Goal: Task Accomplishment & Management: Use online tool/utility

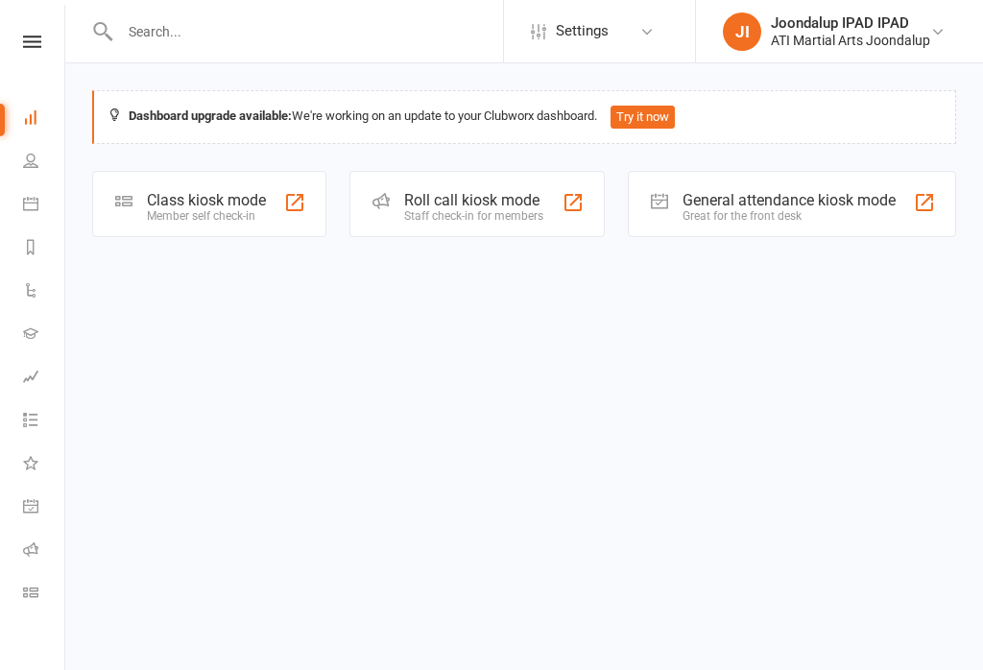
click at [567, 204] on div at bounding box center [573, 202] width 23 height 23
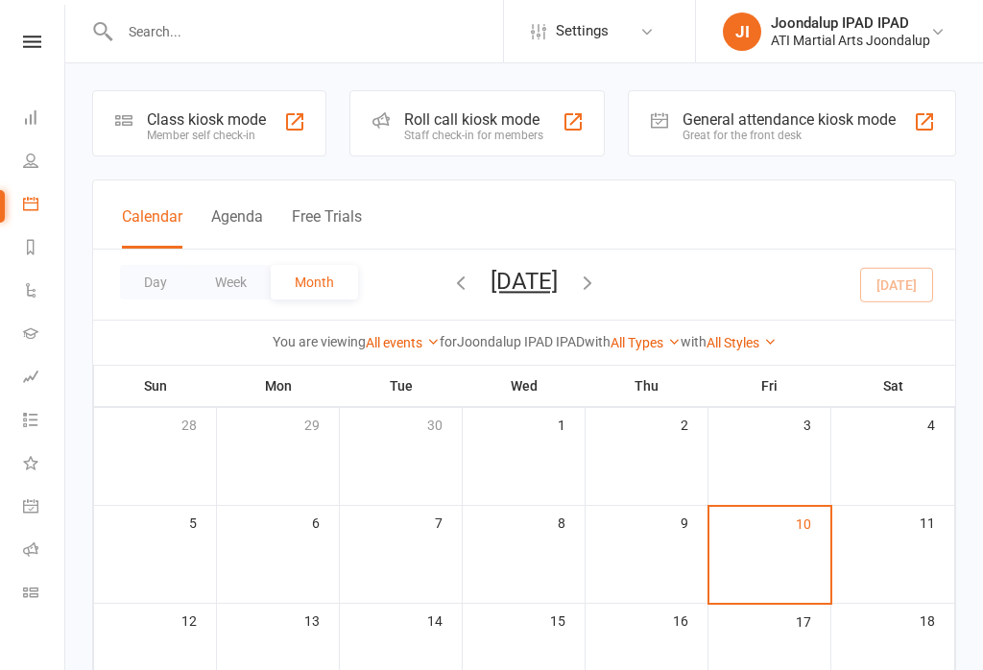
click at [331, 563] on td "6" at bounding box center [278, 555] width 123 height 98
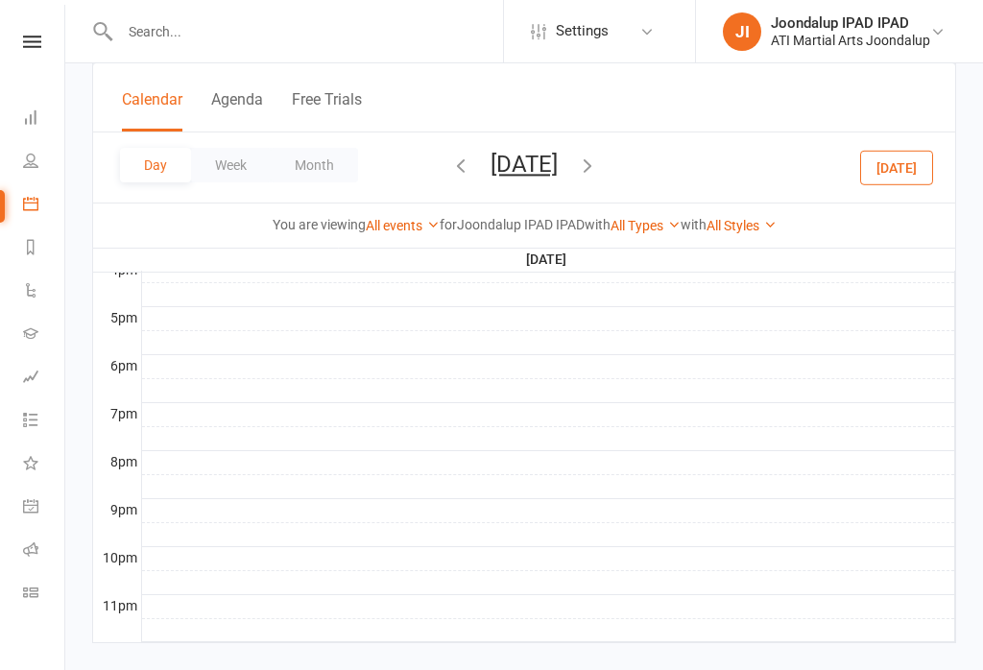
scroll to position [899, 0]
click at [147, 615] on div at bounding box center [548, 607] width 813 height 23
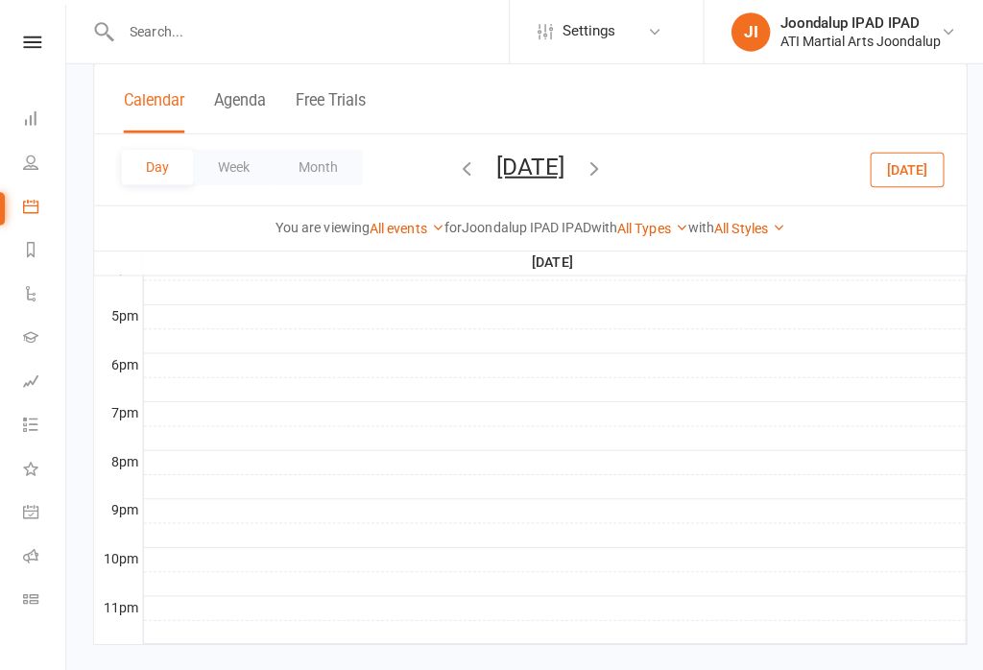
click at [142, 602] on div at bounding box center [548, 601] width 813 height 23
click at [143, 599] on div at bounding box center [548, 601] width 813 height 23
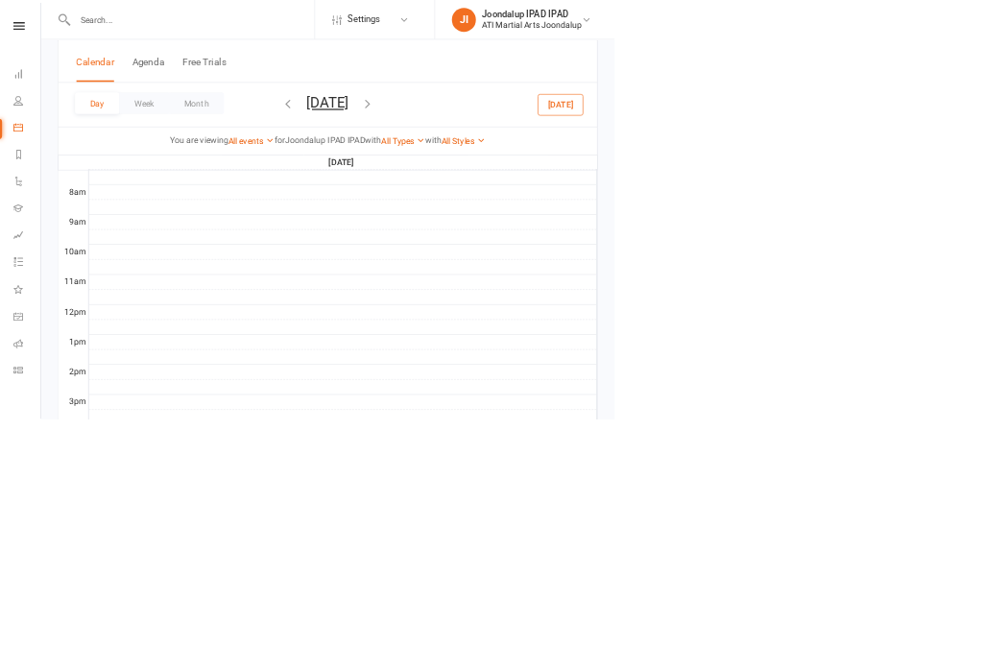
scroll to position [896, 0]
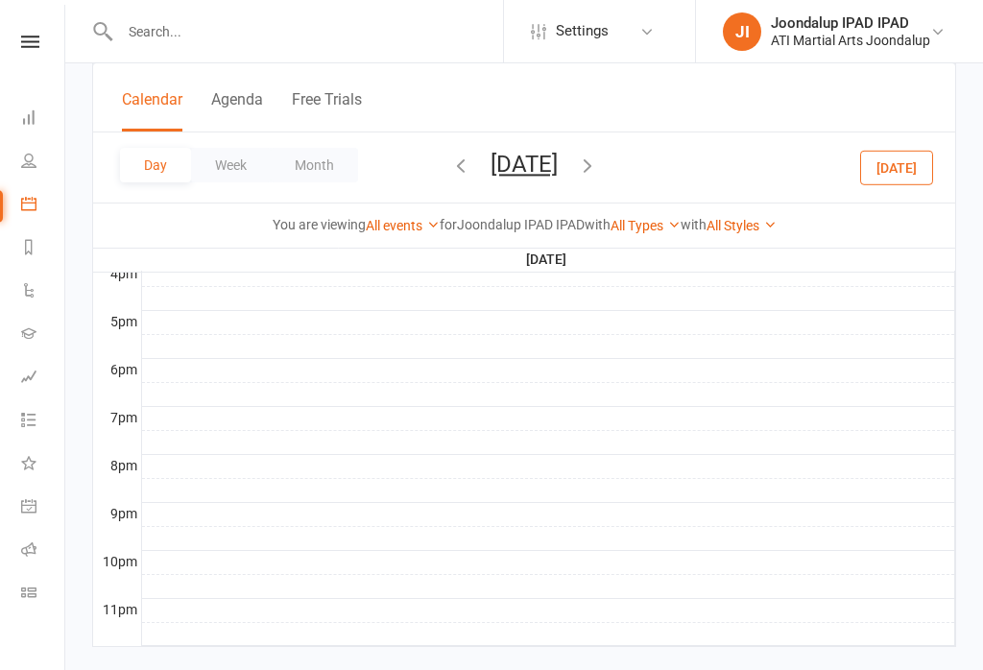
click at [857, 30] on div "Joondalup IPAD IPAD" at bounding box center [850, 22] width 159 height 17
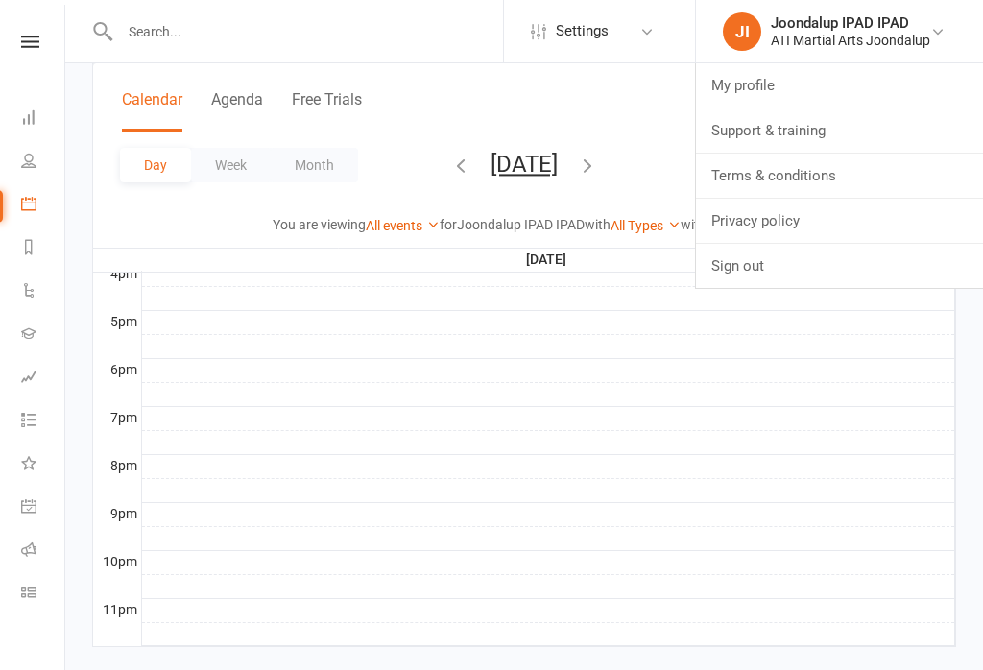
click at [361, 325] on div at bounding box center [548, 322] width 813 height 23
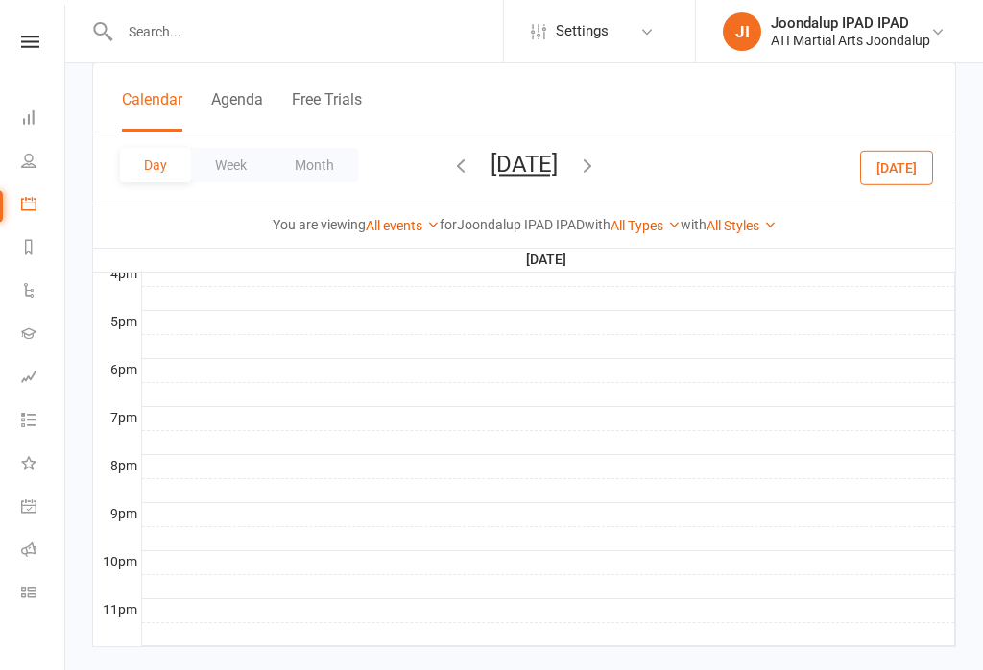
click at [36, 114] on icon at bounding box center [28, 116] width 15 height 15
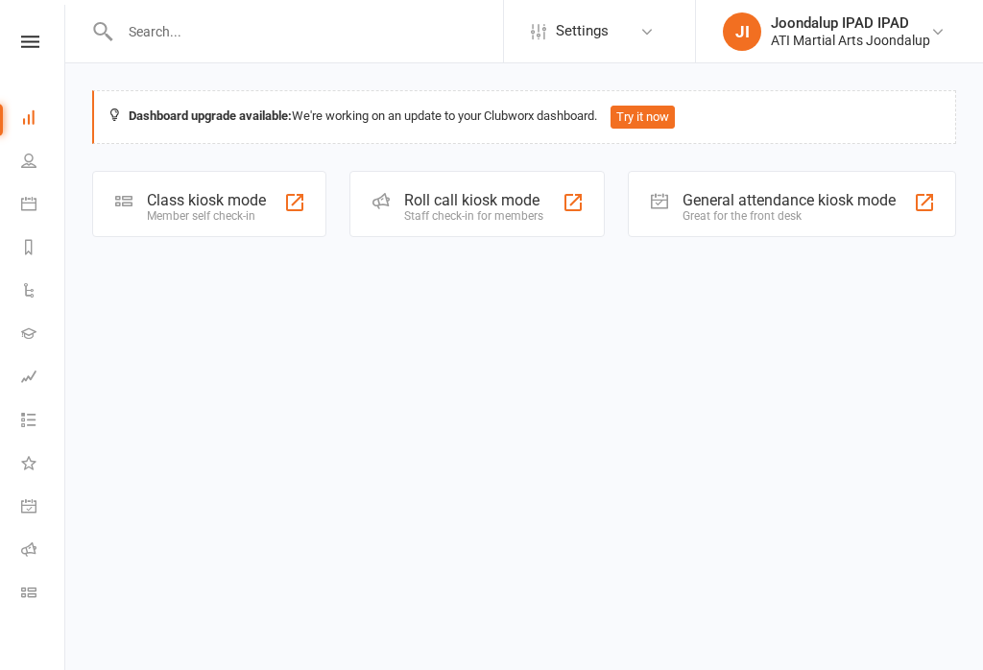
click at [755, 201] on div "General attendance kiosk mode" at bounding box center [789, 200] width 213 height 18
click at [722, 202] on div "General attendance kiosk mode" at bounding box center [789, 200] width 213 height 18
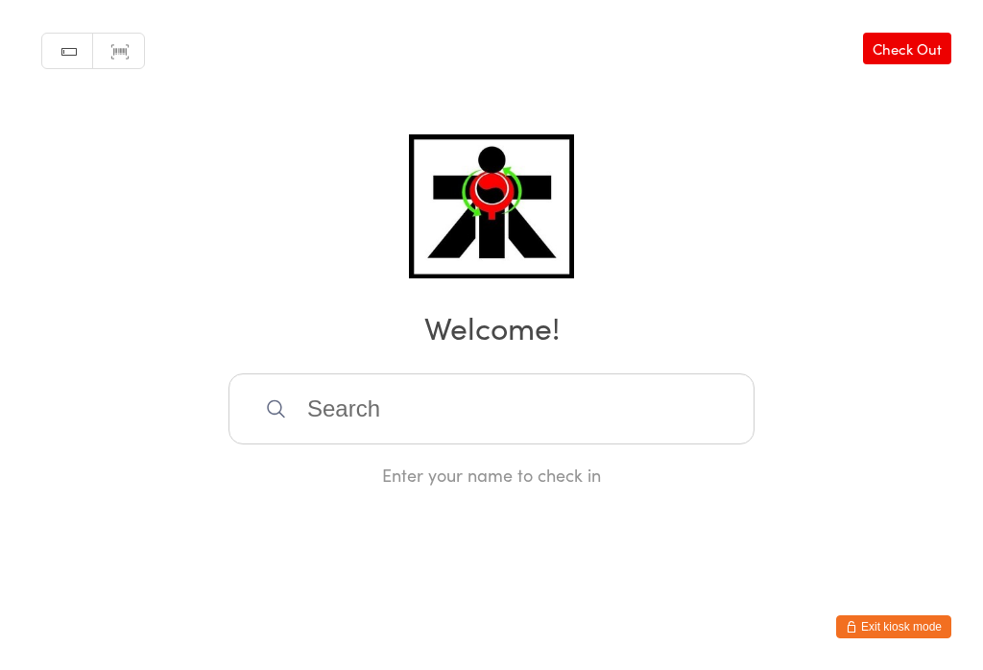
click at [445, 435] on input "search" at bounding box center [492, 408] width 526 height 71
type input "T"
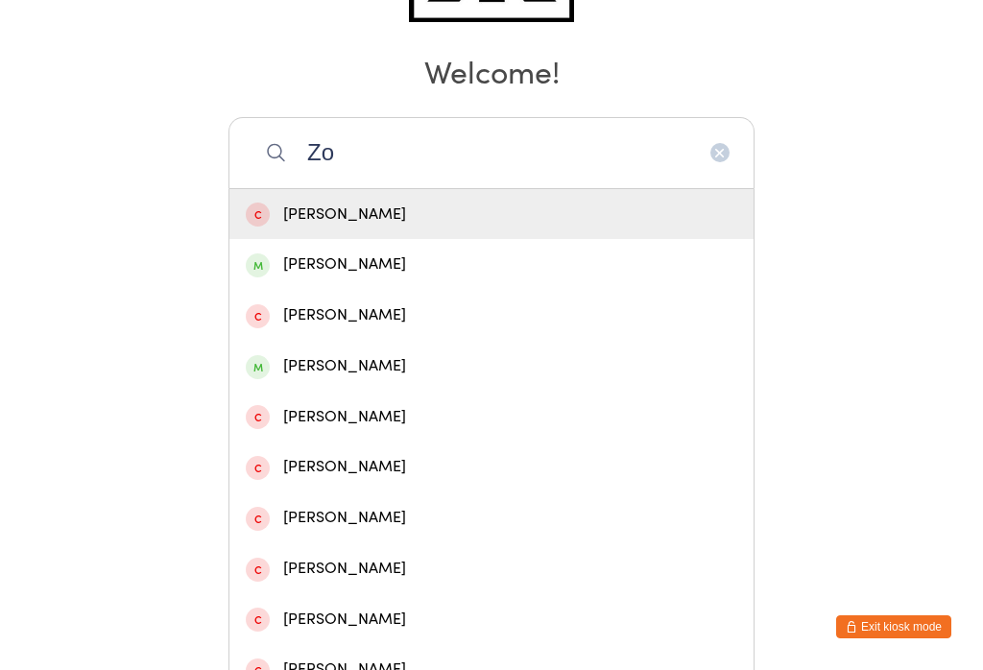
type input "Z"
type input "[PERSON_NAME]"
click at [448, 215] on div "[PERSON_NAME]" at bounding box center [492, 215] width 492 height 26
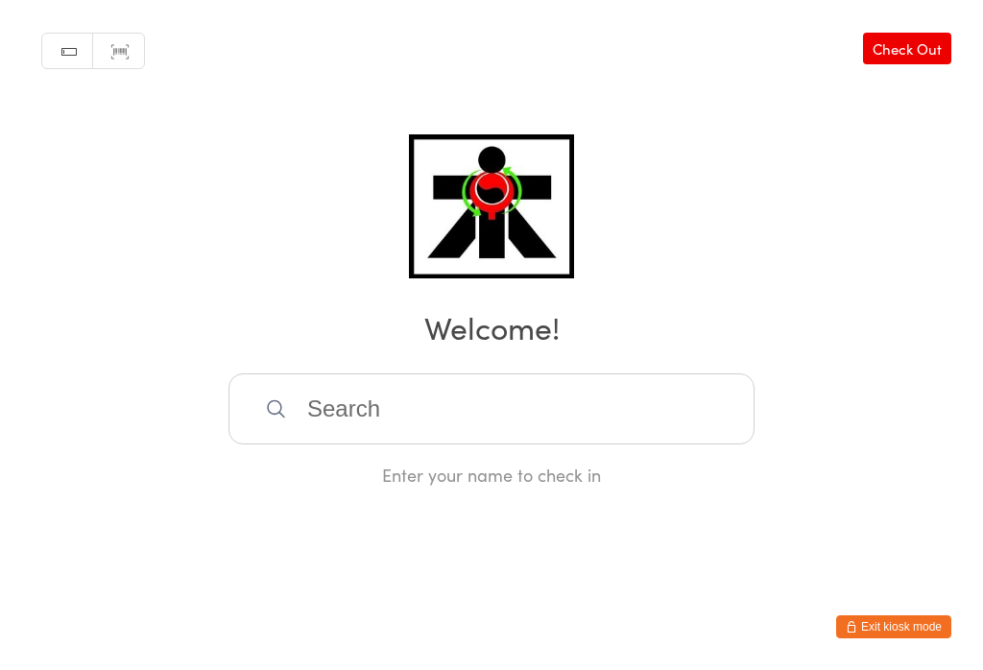
scroll to position [0, 0]
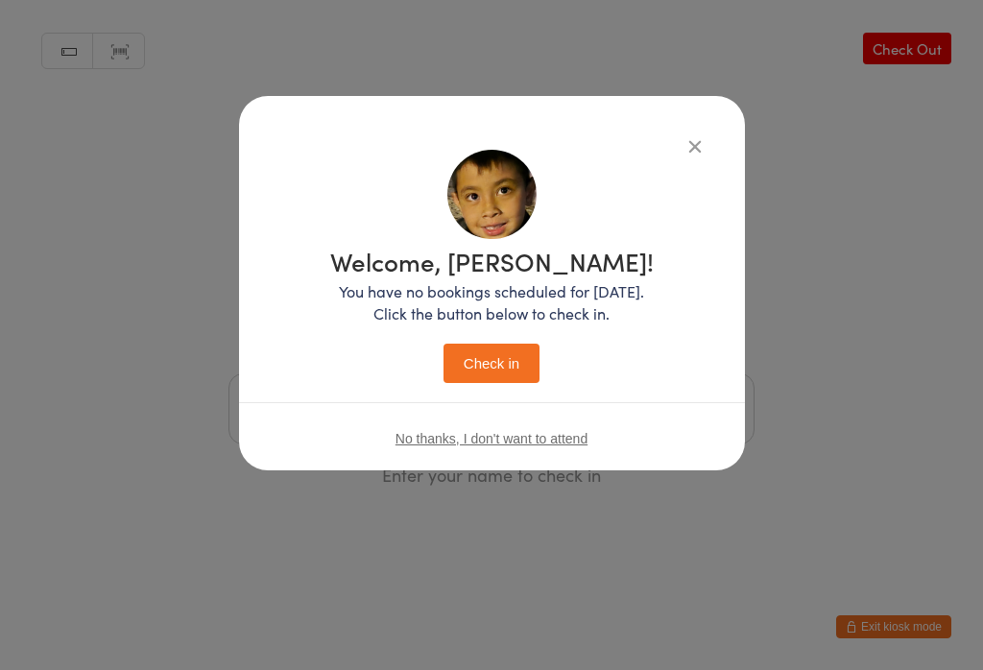
click at [469, 383] on button "Check in" at bounding box center [492, 363] width 96 height 39
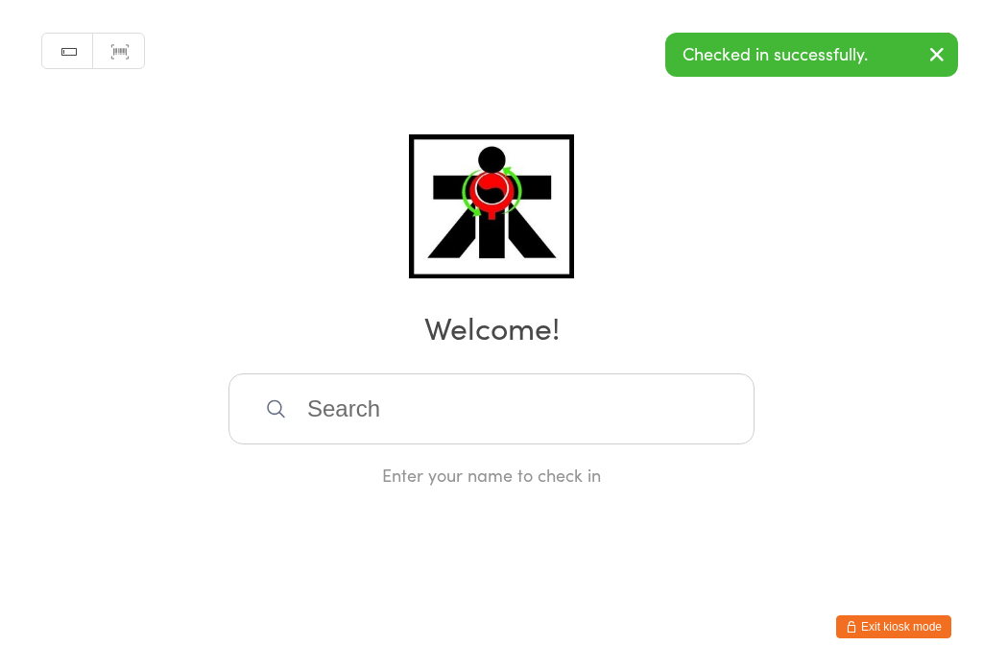
click at [518, 423] on input "search" at bounding box center [492, 408] width 526 height 71
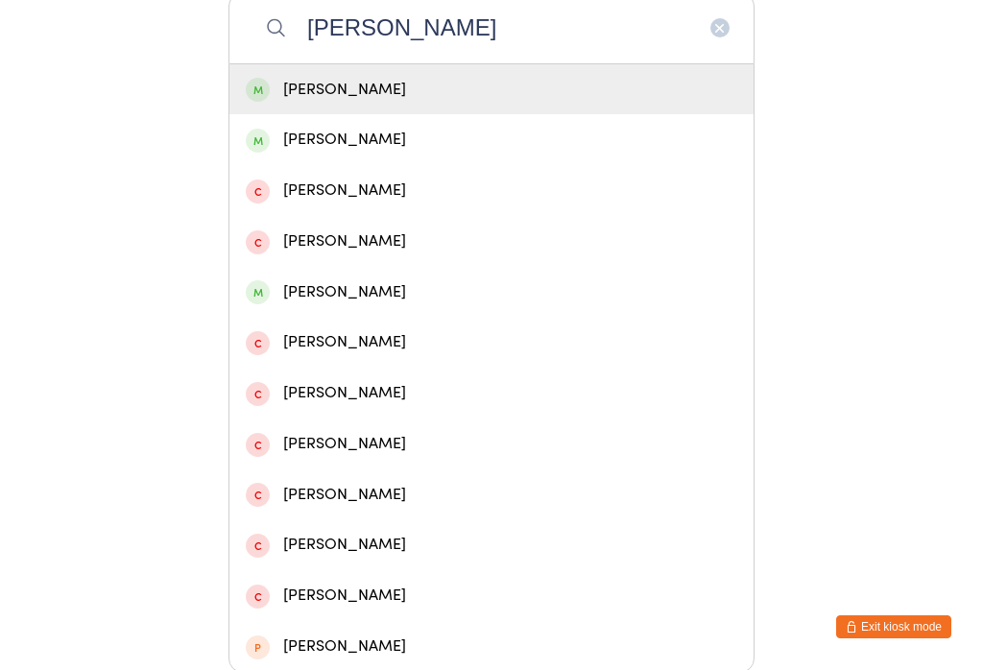
type input "Zoe napoli"
click at [463, 96] on div "Zoe Napoli" at bounding box center [492, 90] width 492 height 26
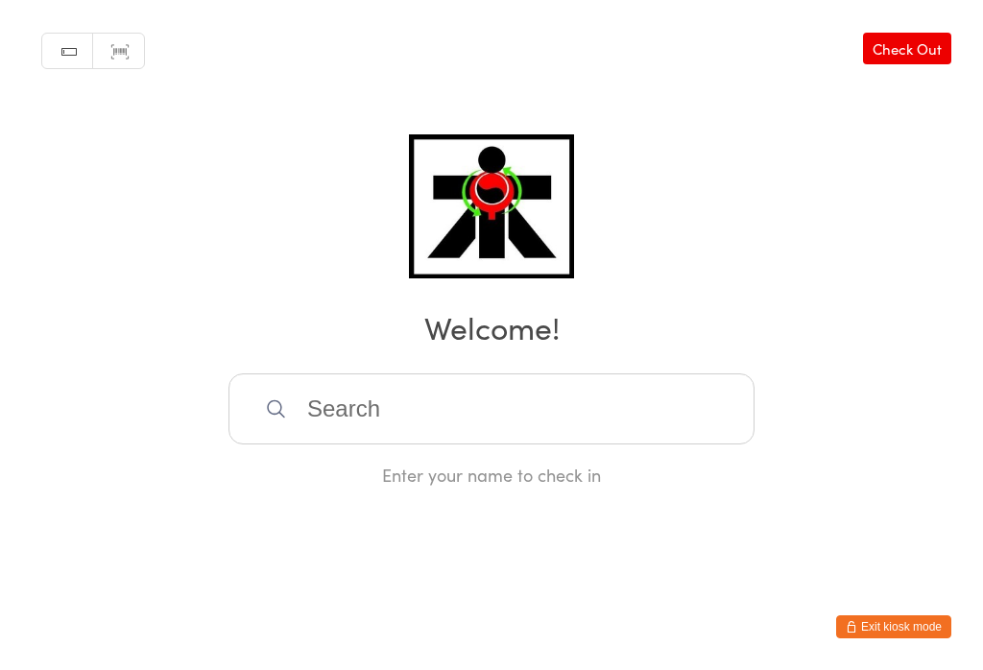
scroll to position [0, 0]
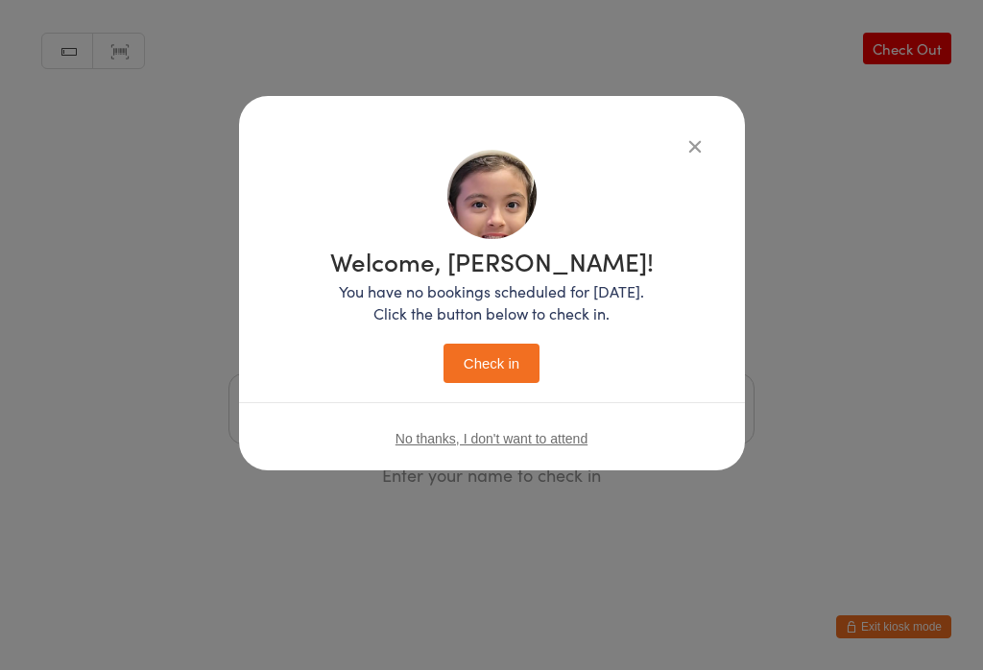
click at [527, 372] on button "Check in" at bounding box center [492, 363] width 96 height 39
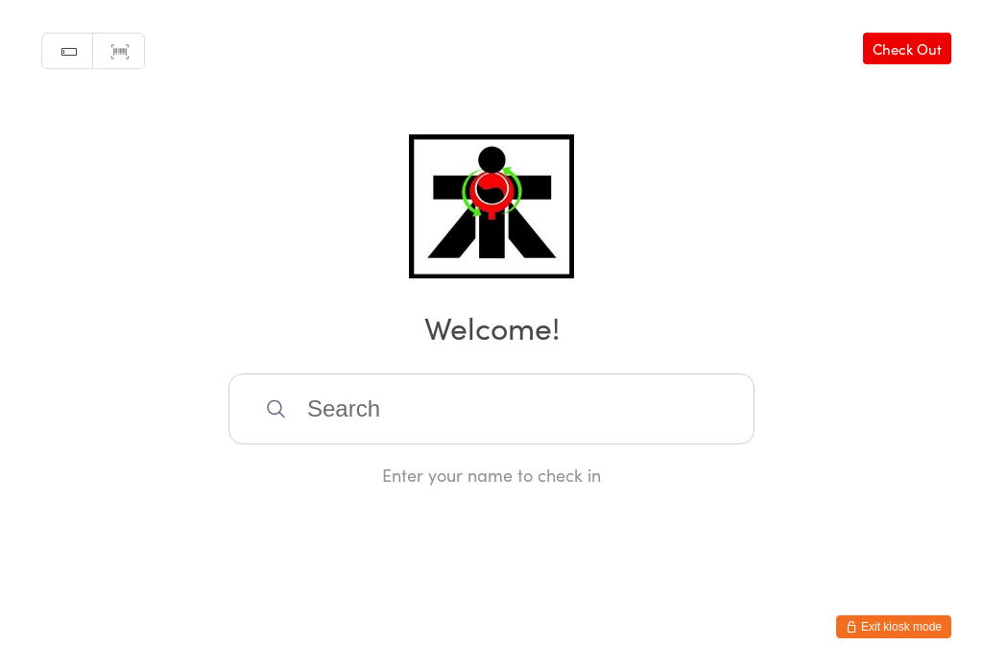
click at [325, 429] on input "search" at bounding box center [492, 408] width 526 height 71
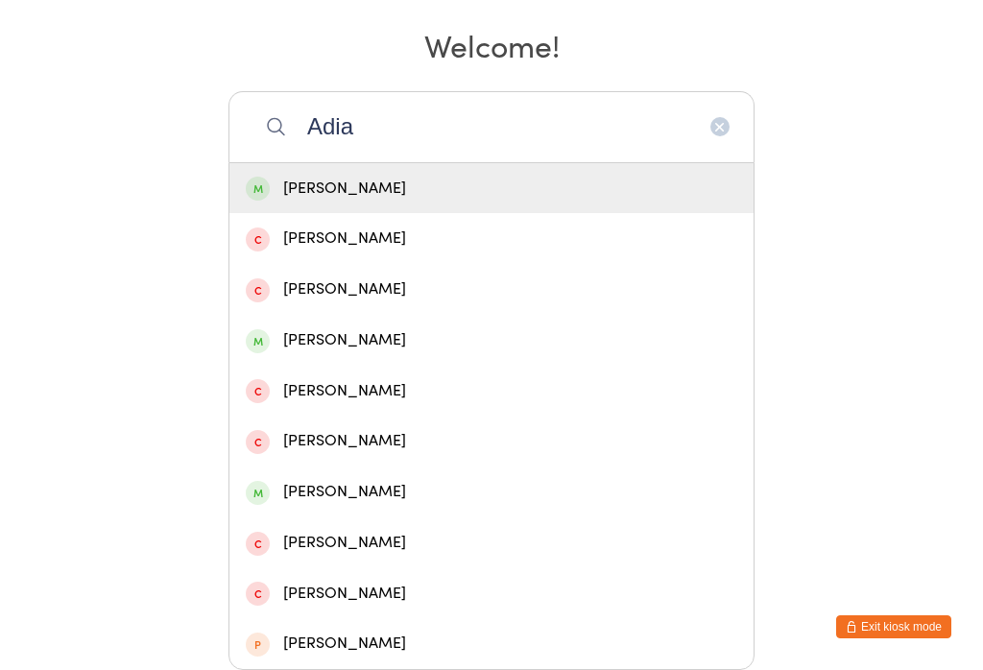
type input "Adia"
click at [394, 176] on div "Adia Ibanez" at bounding box center [492, 189] width 492 height 26
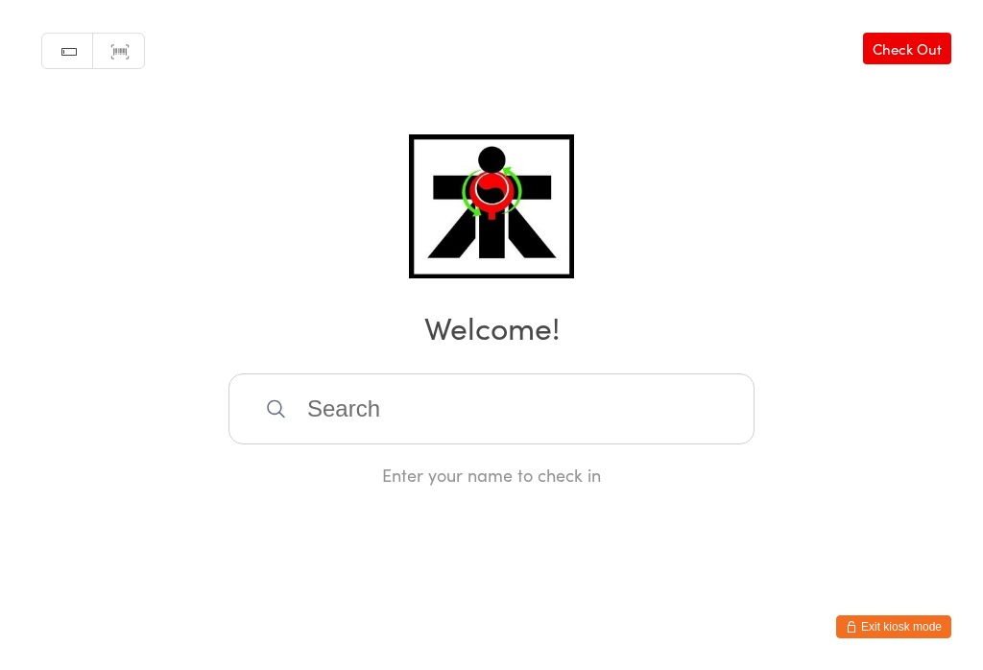
scroll to position [0, 0]
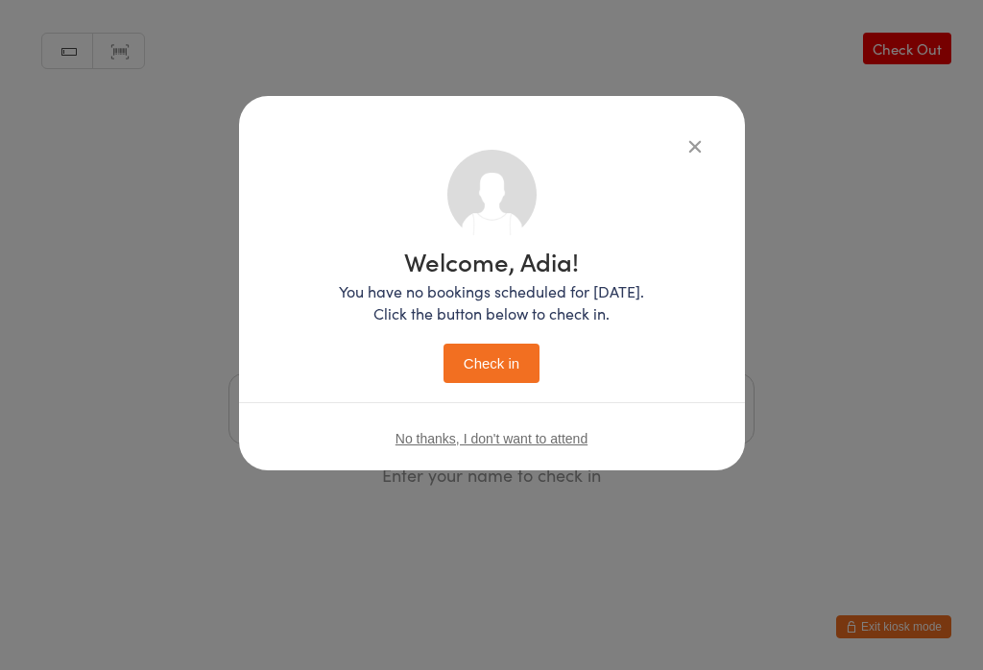
click at [521, 355] on button "Check in" at bounding box center [492, 363] width 96 height 39
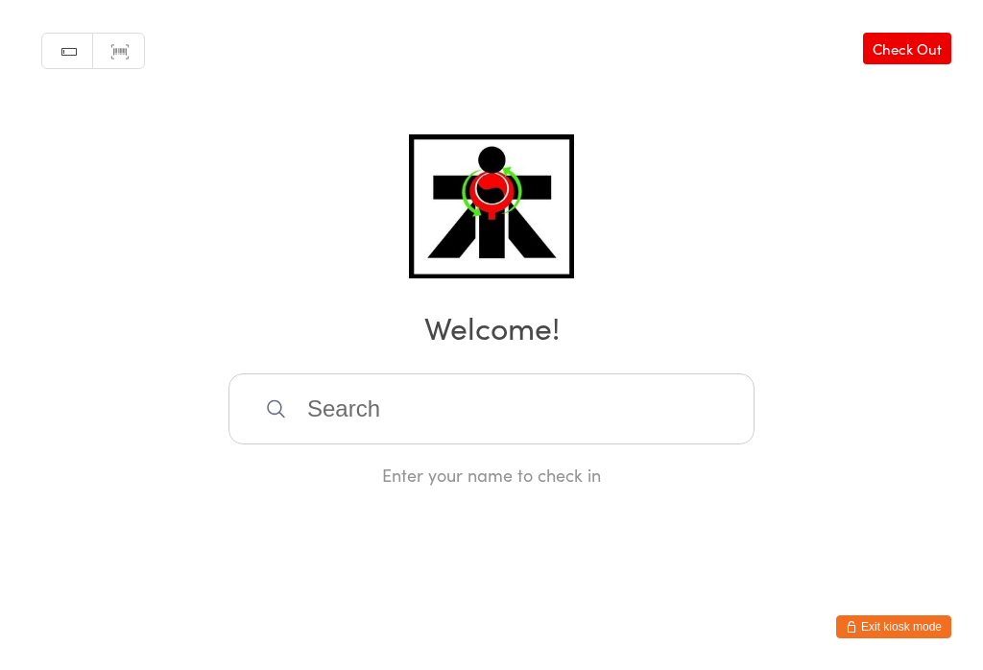
click at [497, 421] on input "search" at bounding box center [492, 408] width 526 height 71
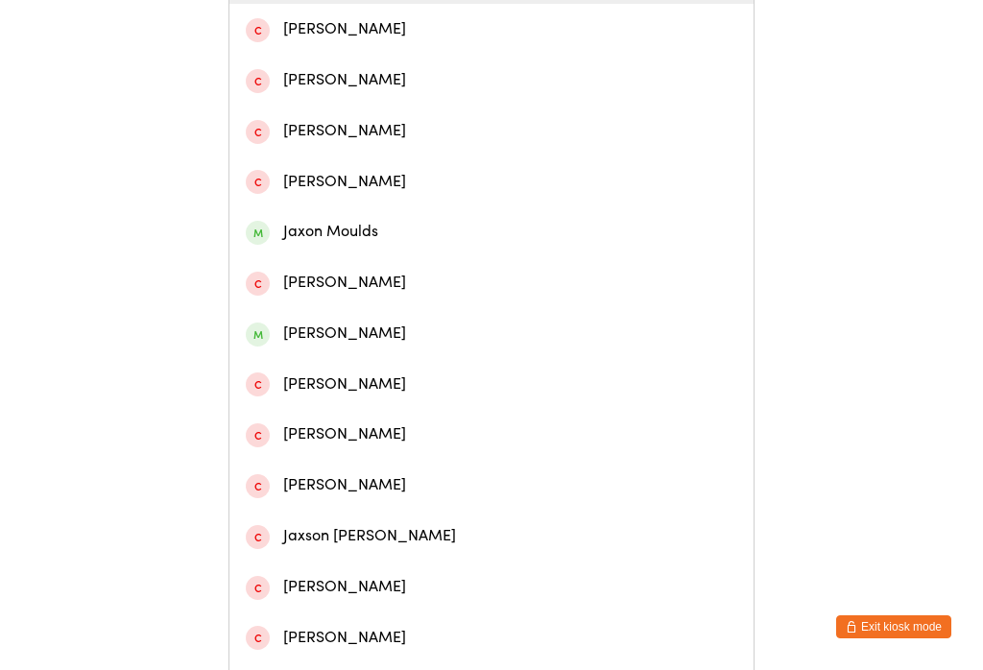
scroll to position [493, 0]
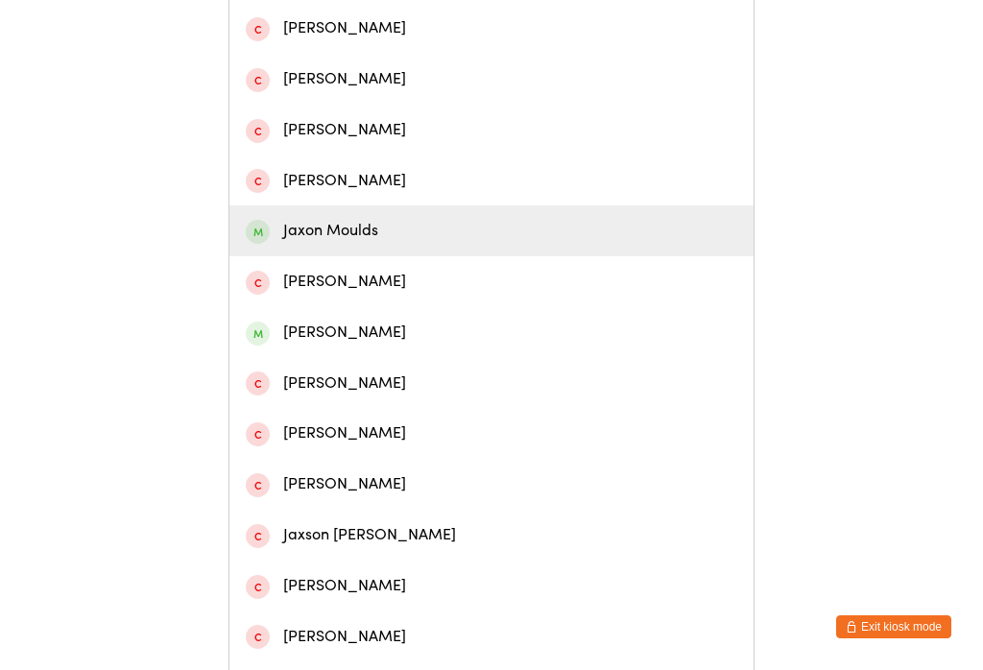
type input "Jaxon"
click at [377, 244] on div "Jaxon Moulds" at bounding box center [492, 231] width 492 height 26
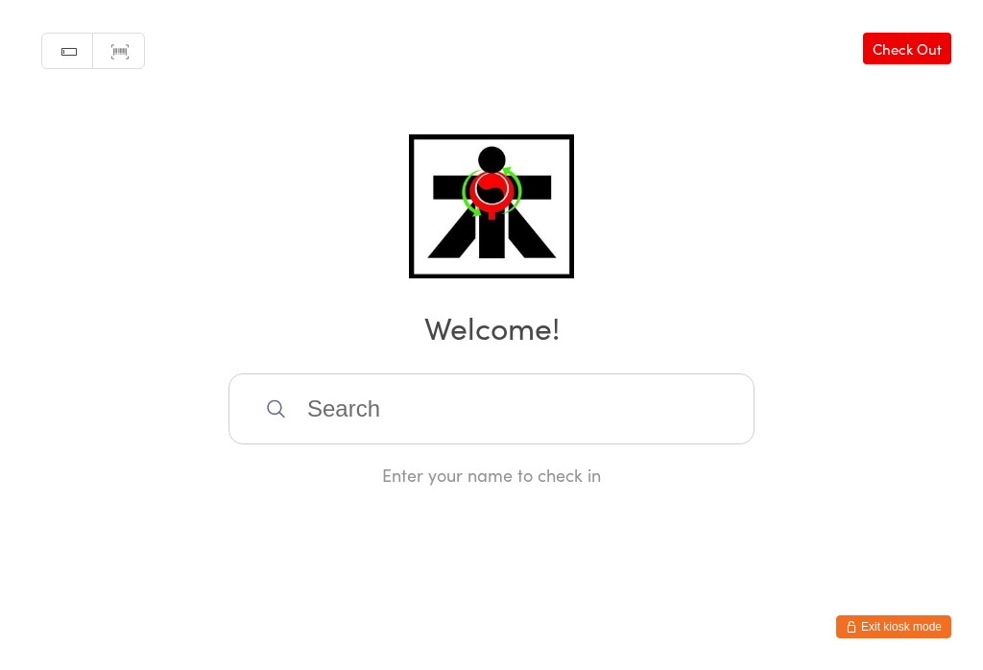
scroll to position [0, 0]
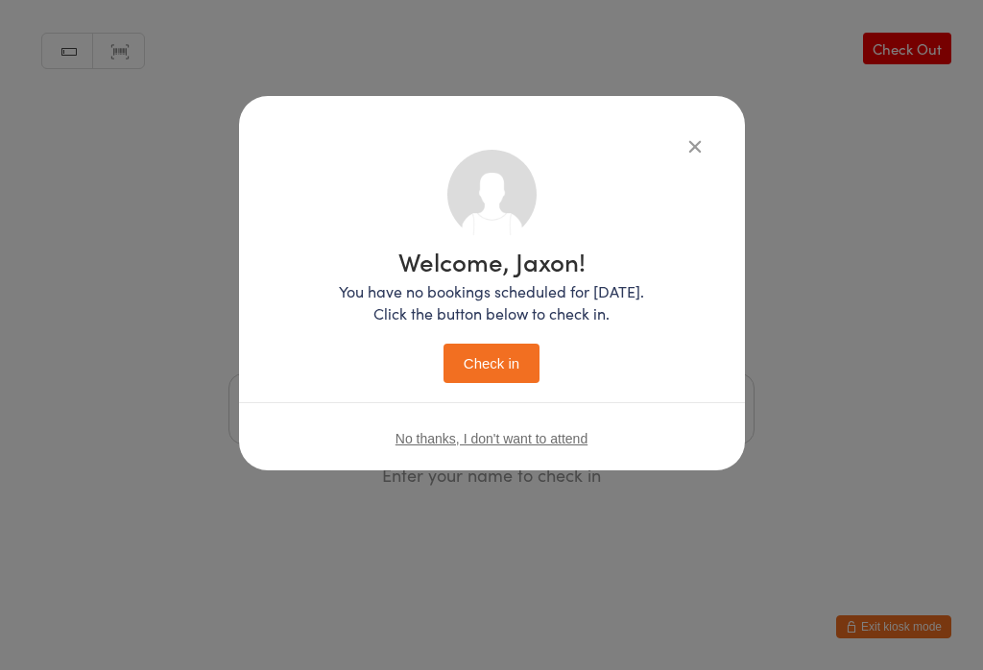
click at [504, 358] on button "Check in" at bounding box center [492, 363] width 96 height 39
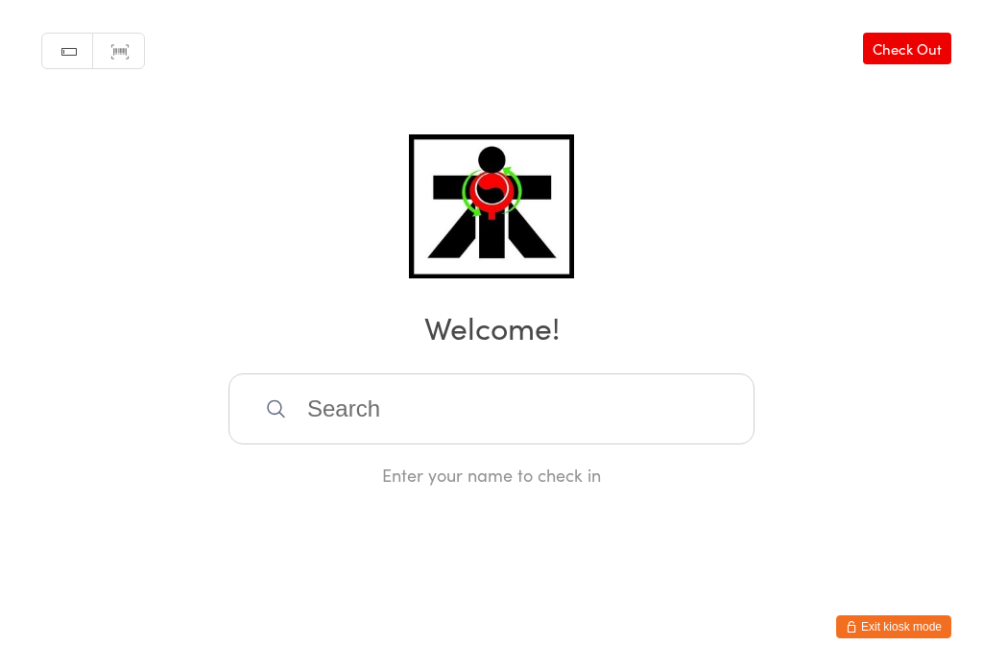
click at [334, 423] on input "search" at bounding box center [492, 408] width 526 height 71
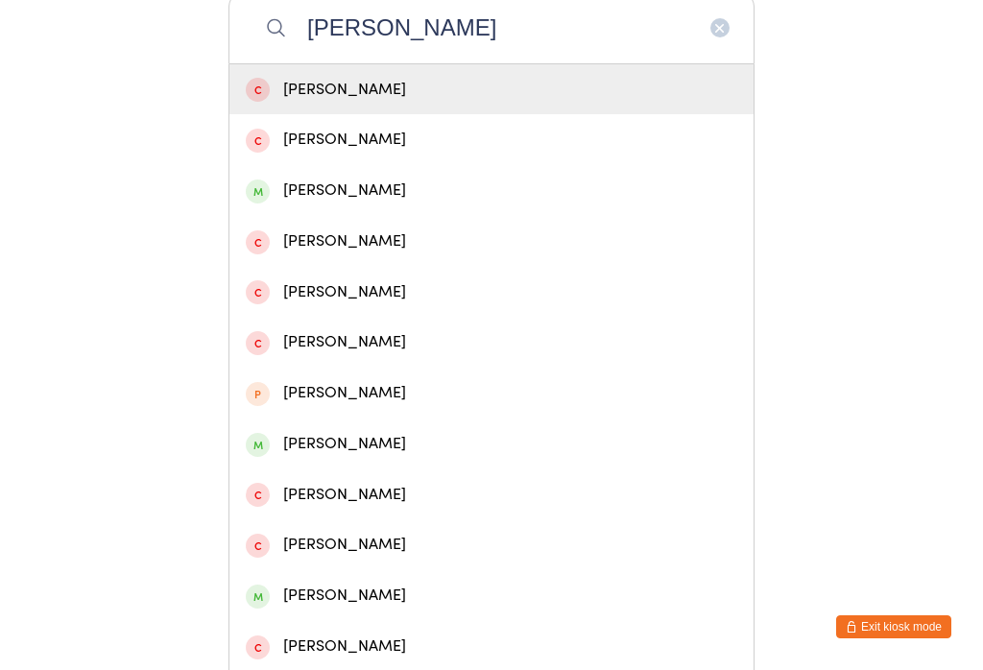
type input "Liam ballan"
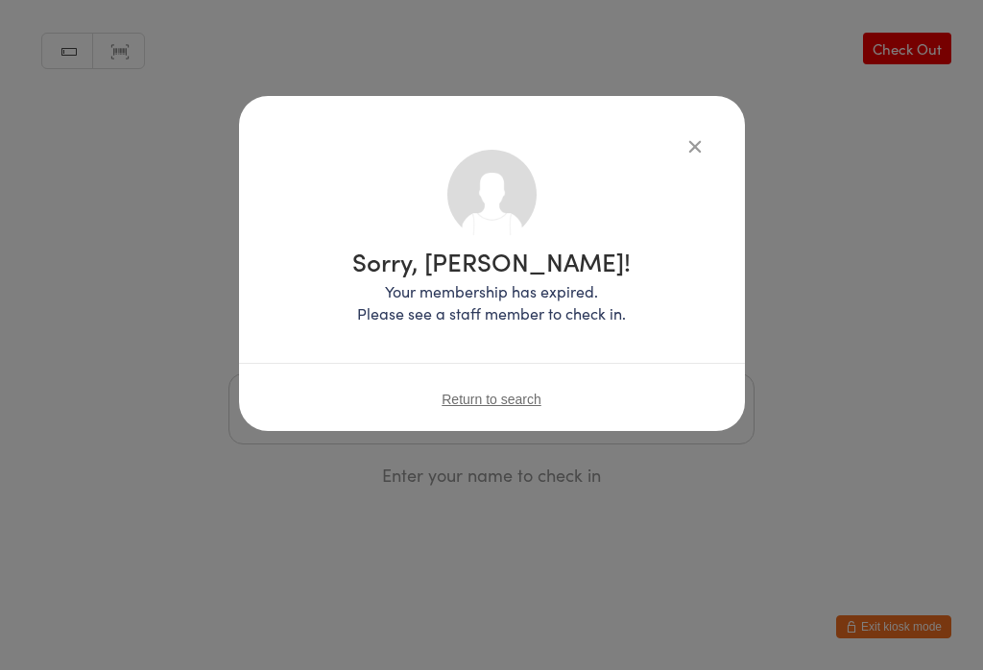
scroll to position [0, 0]
click at [505, 406] on span "Return to search" at bounding box center [492, 399] width 100 height 15
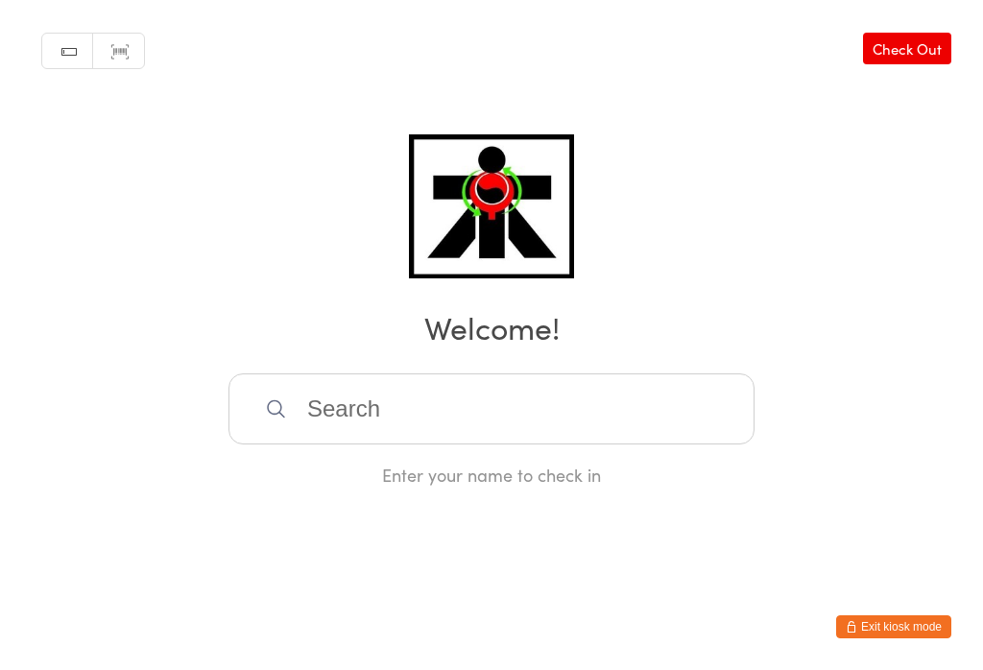
click at [413, 418] on input "search" at bounding box center [492, 408] width 526 height 71
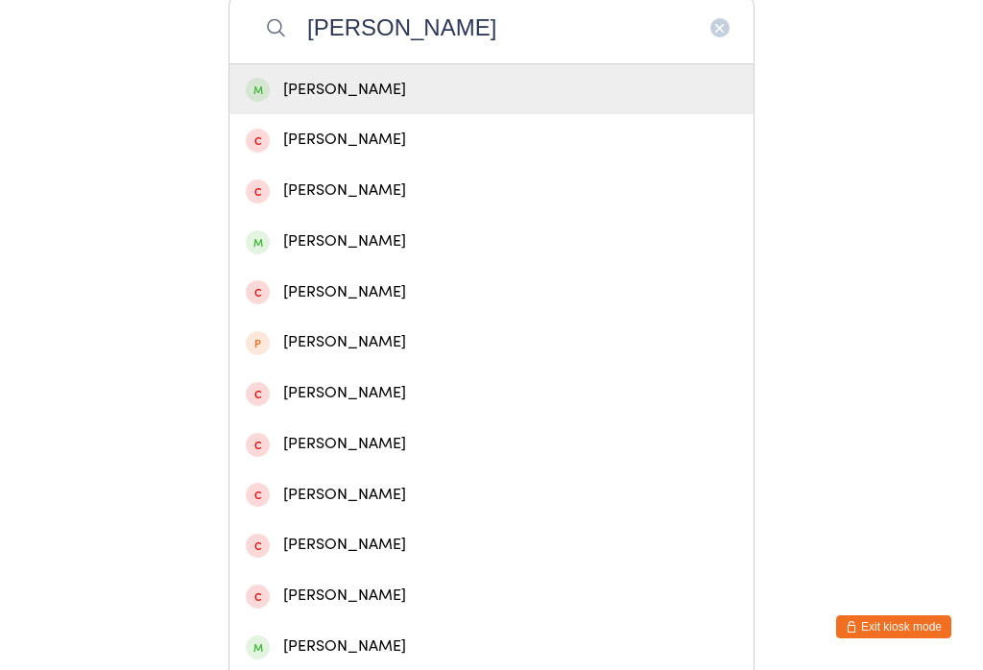
type input "Liam ballan"
click at [333, 99] on div "Liam Ballan" at bounding box center [492, 90] width 492 height 26
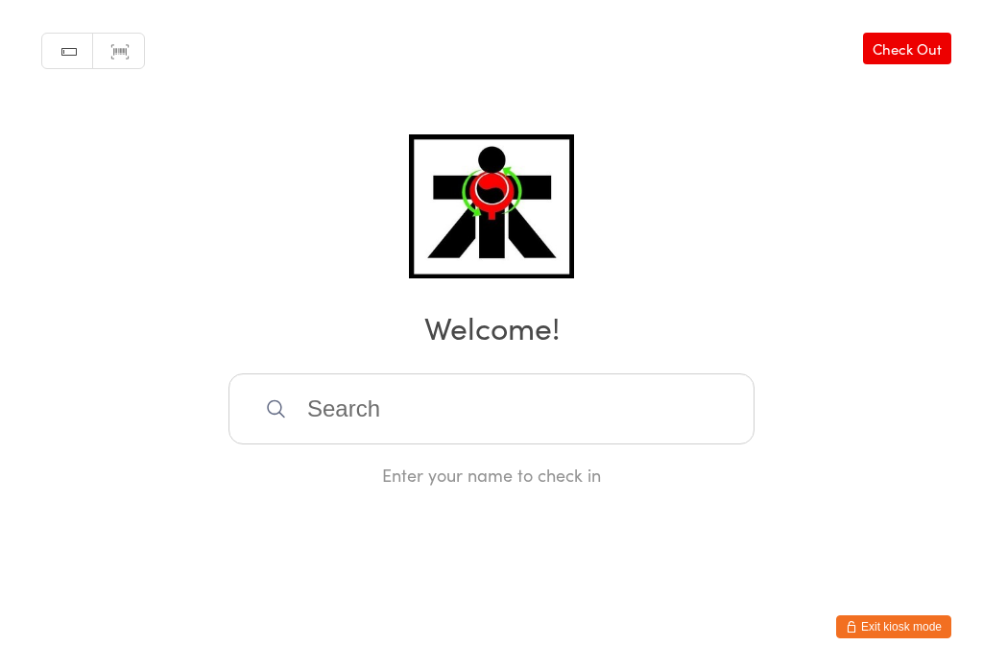
scroll to position [0, 0]
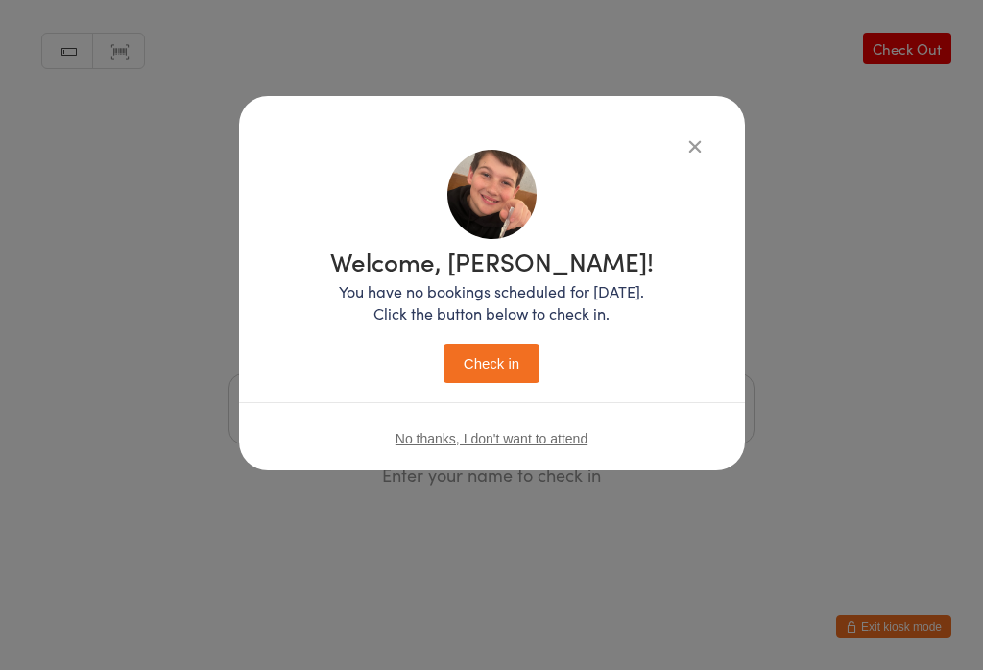
click at [493, 371] on button "Check in" at bounding box center [492, 363] width 96 height 39
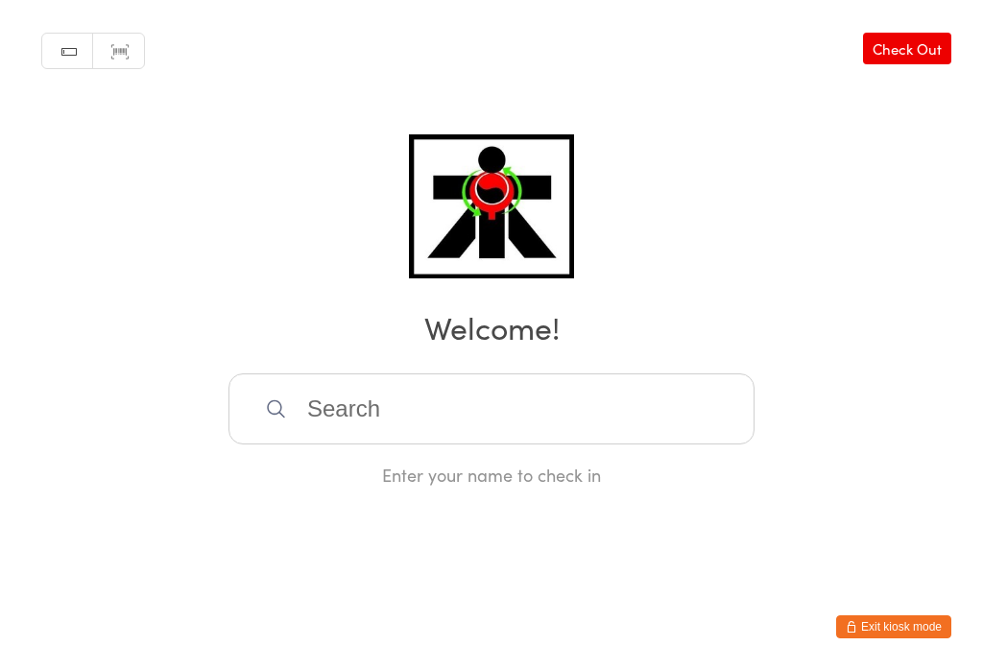
click at [341, 432] on input "search" at bounding box center [492, 408] width 526 height 71
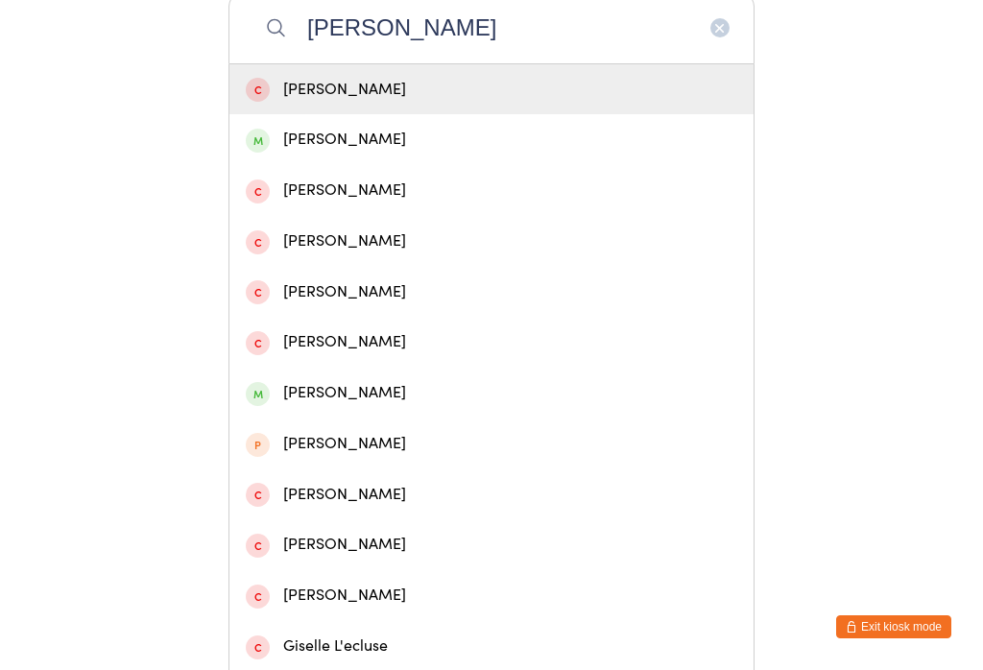
type input "Gabrielle"
click at [333, 153] on div "Gabrielle Jatnika" at bounding box center [492, 140] width 492 height 26
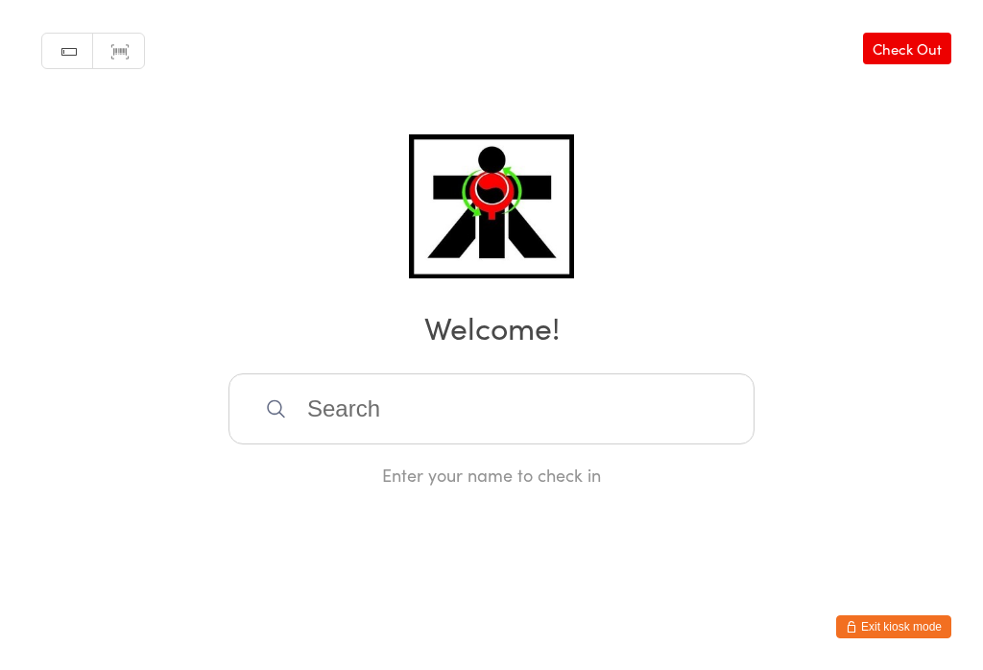
scroll to position [0, 0]
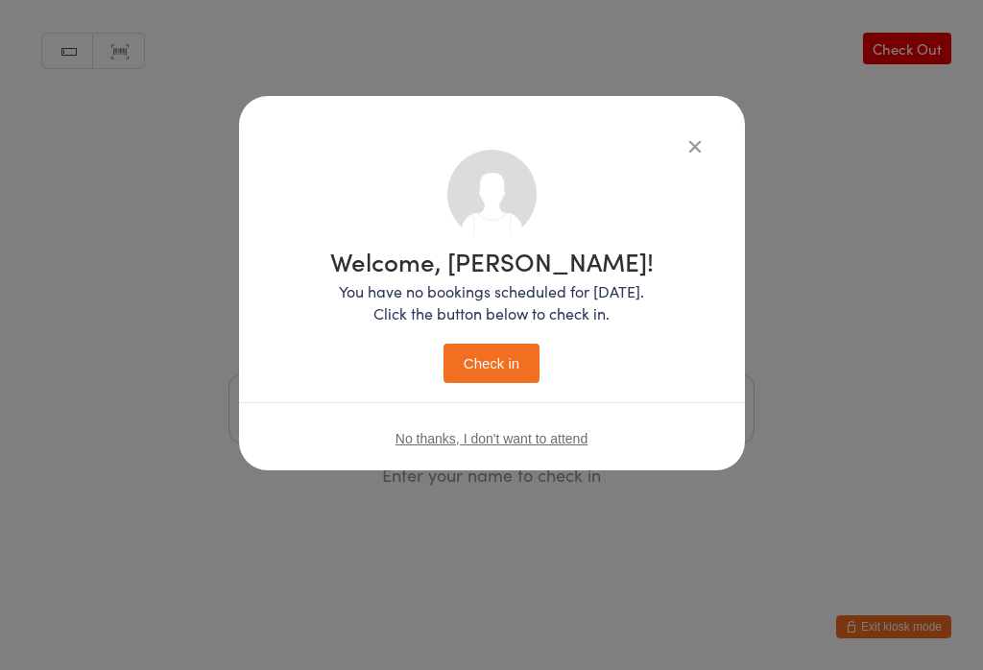
click at [496, 368] on button "Check in" at bounding box center [492, 363] width 96 height 39
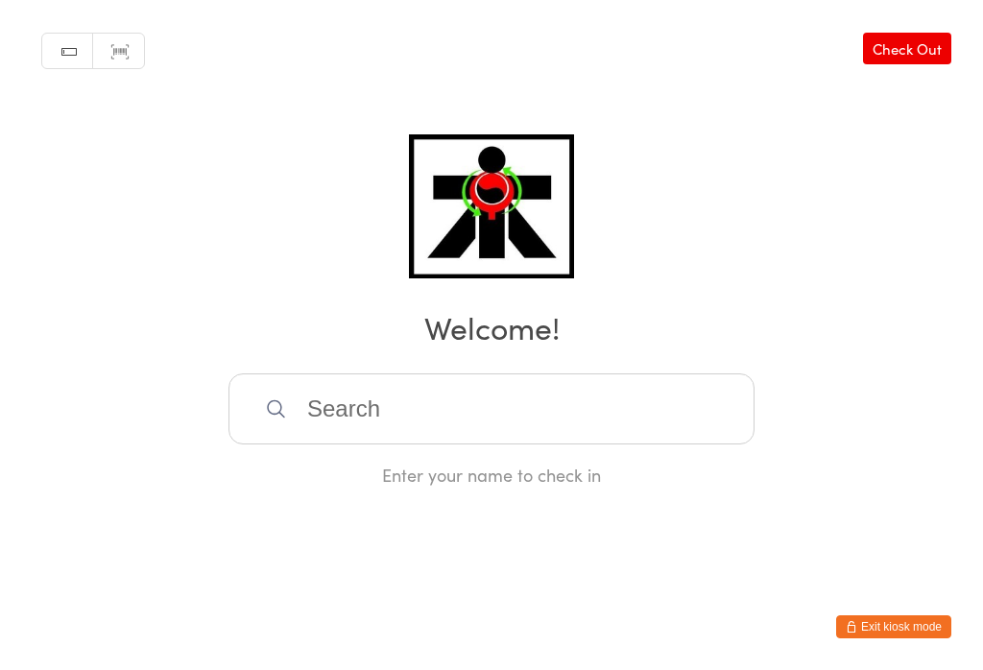
click at [404, 407] on input "search" at bounding box center [492, 408] width 526 height 71
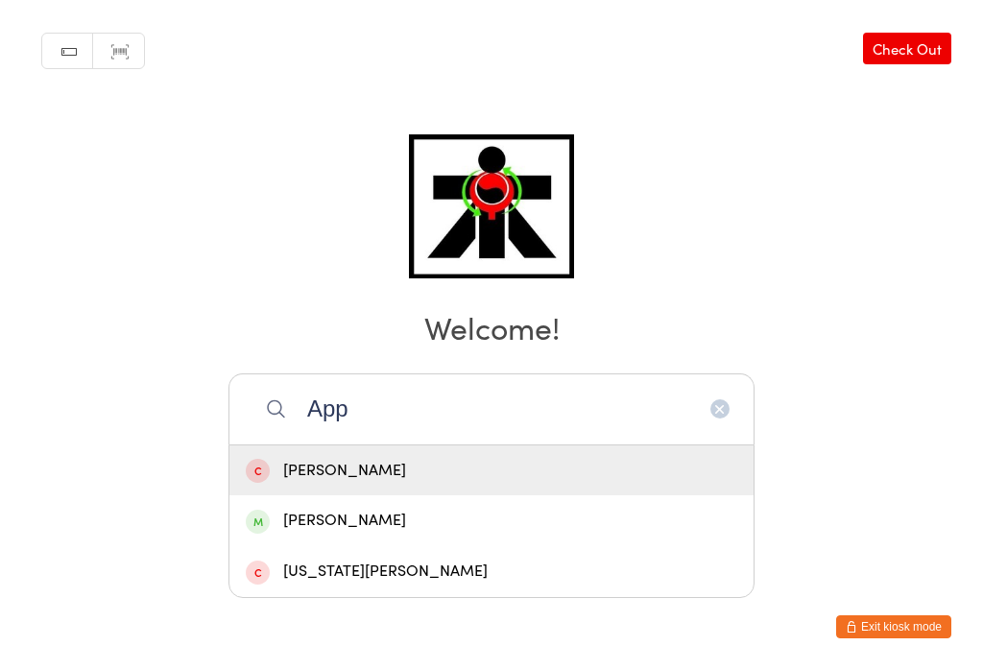
type input "App"
click at [343, 508] on div "Harry Appleford" at bounding box center [492, 521] width 492 height 26
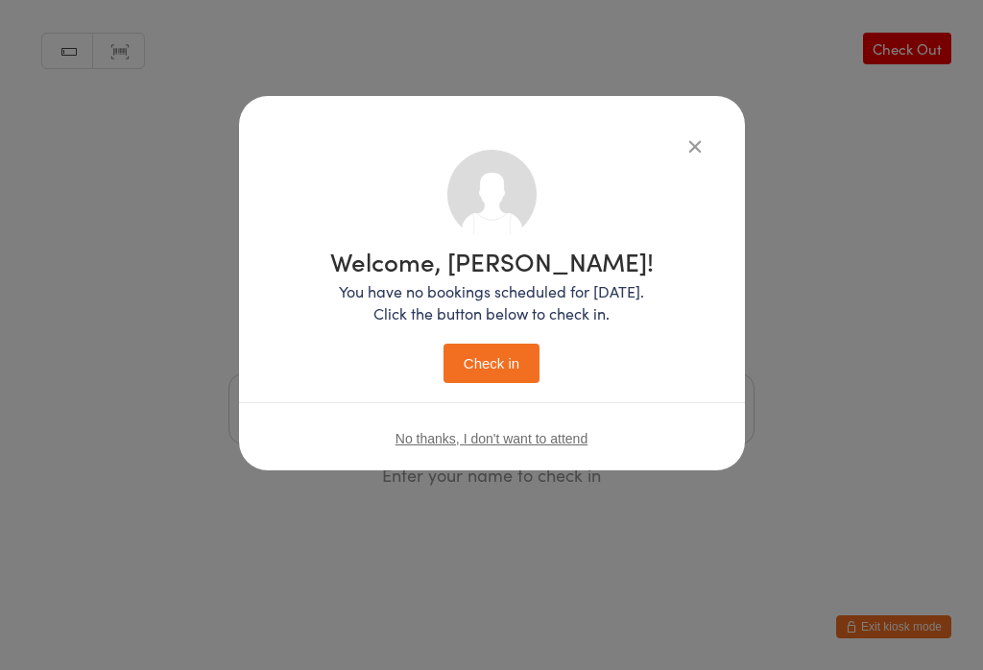
scroll to position [0, 0]
click at [500, 360] on button "Check in" at bounding box center [492, 363] width 96 height 39
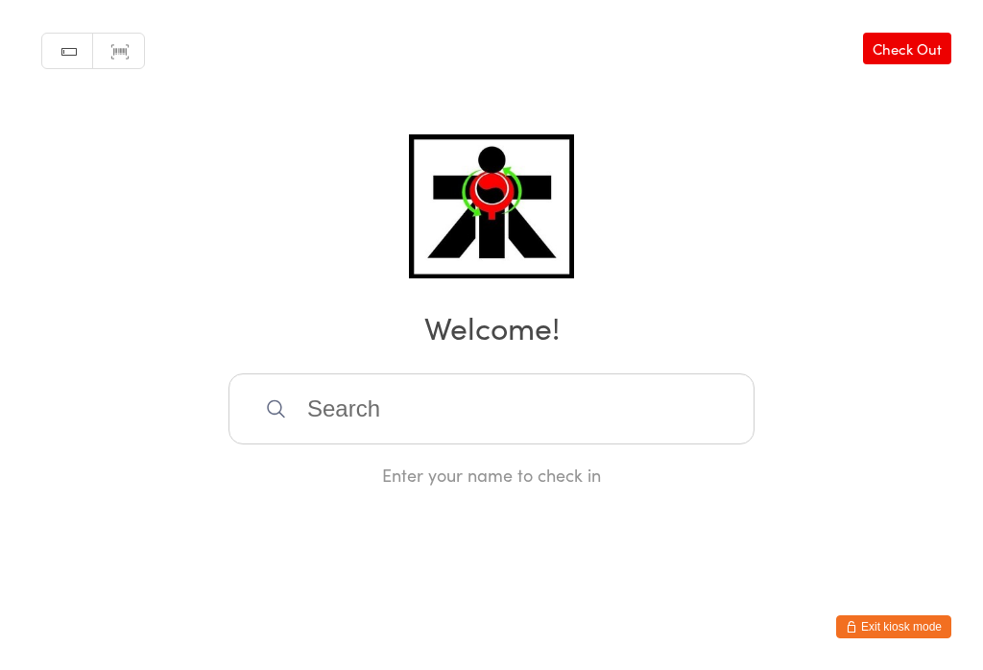
click at [391, 408] on input "search" at bounding box center [492, 408] width 526 height 71
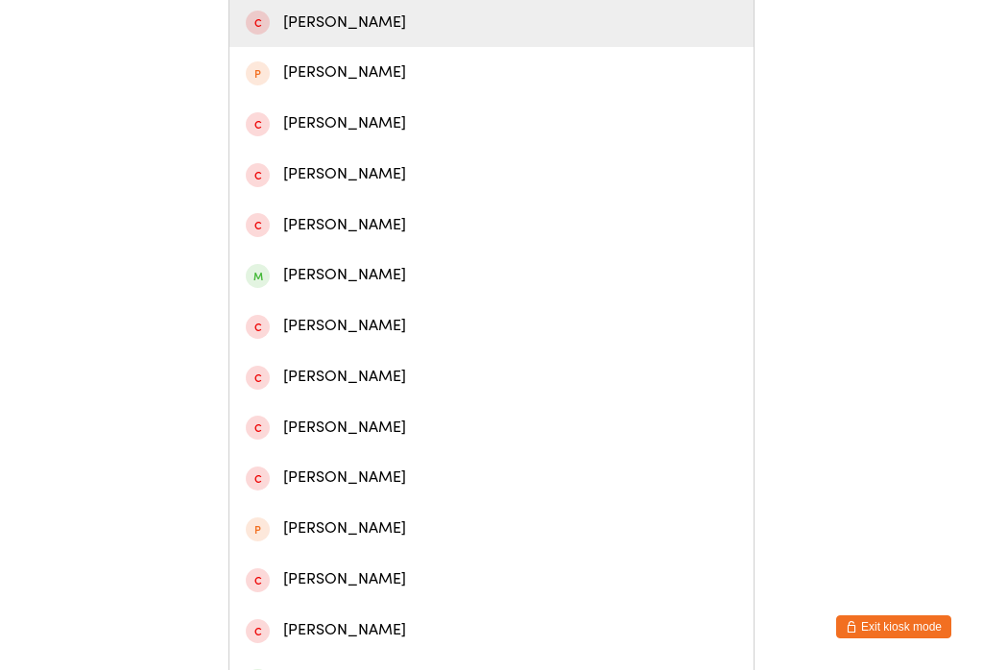
scroll to position [449, 0]
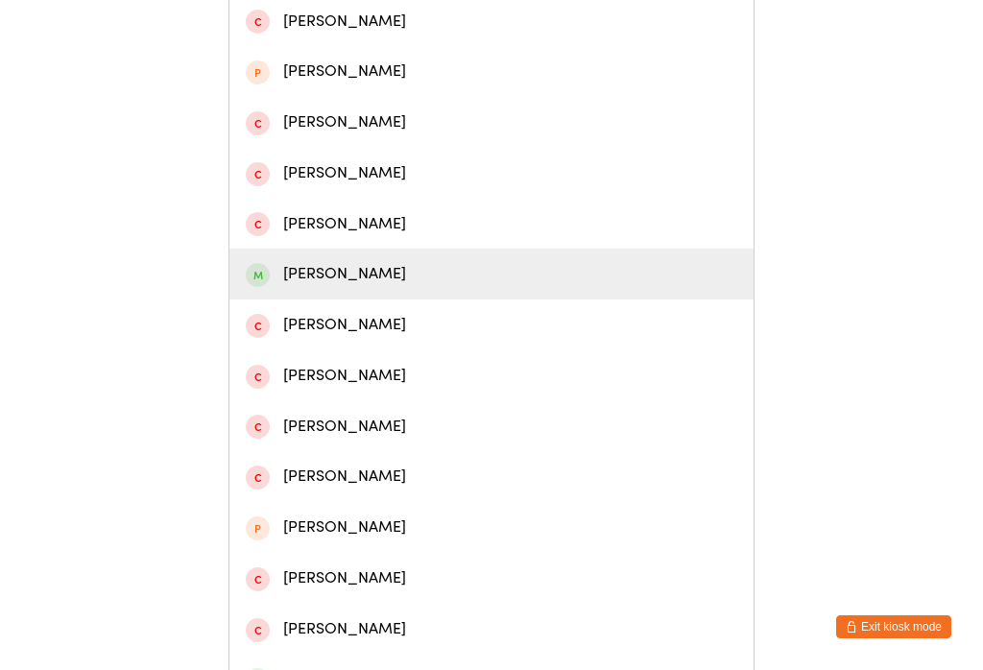
type input "Rohan"
click at [349, 285] on div "Rohan Sharma" at bounding box center [492, 274] width 492 height 26
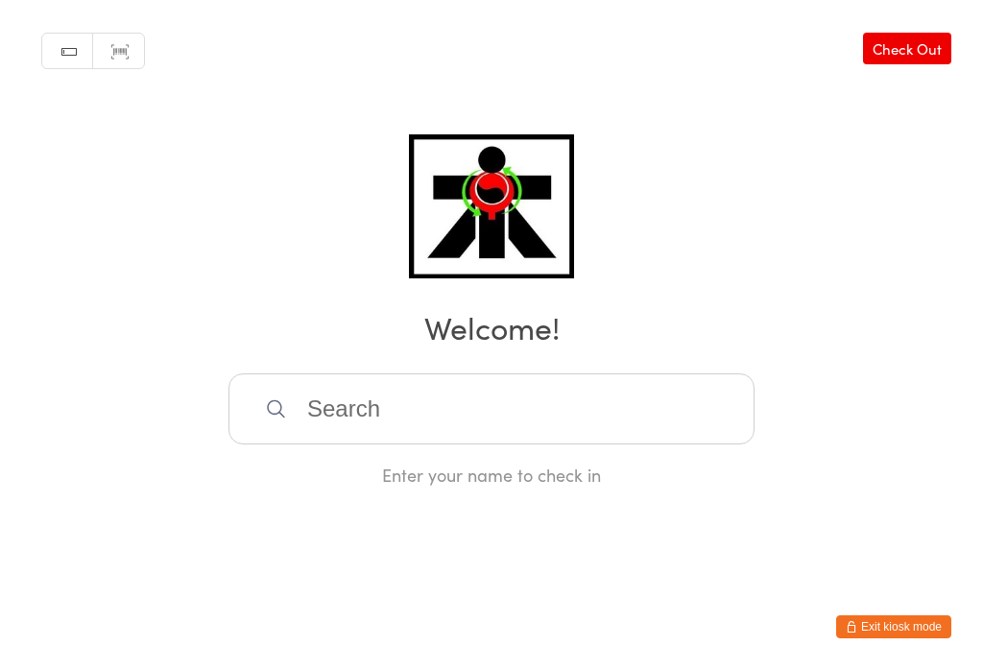
scroll to position [0, 0]
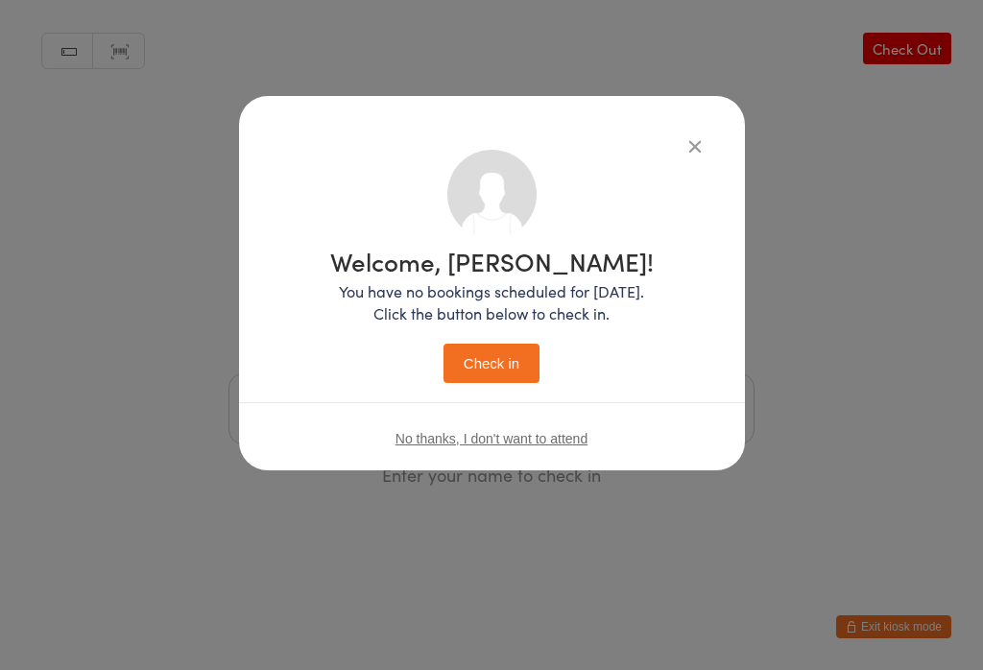
click at [493, 364] on button "Check in" at bounding box center [492, 363] width 96 height 39
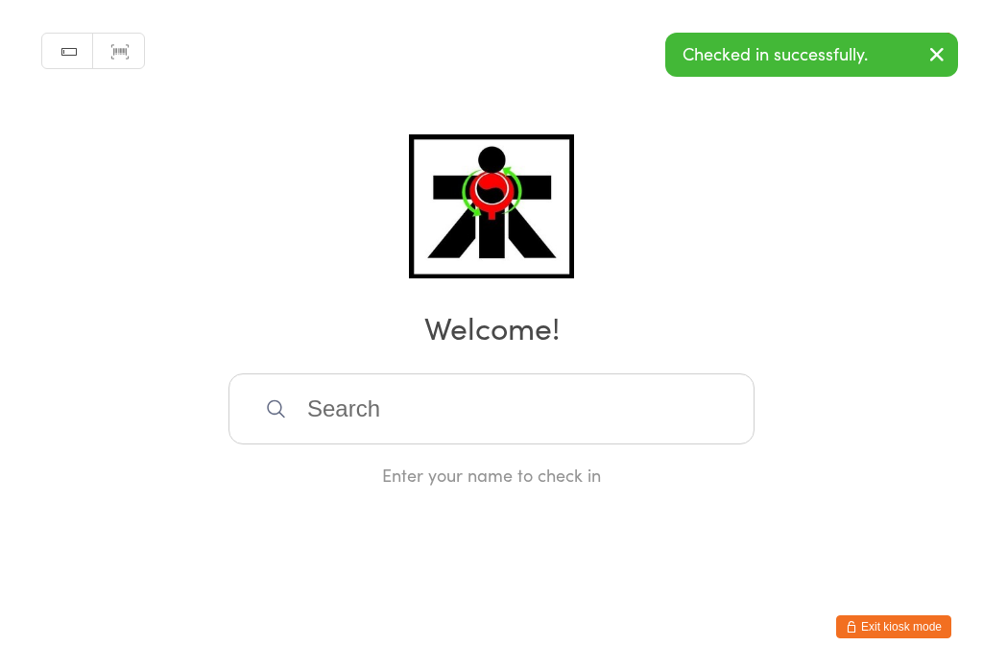
click at [361, 404] on input "search" at bounding box center [492, 408] width 526 height 71
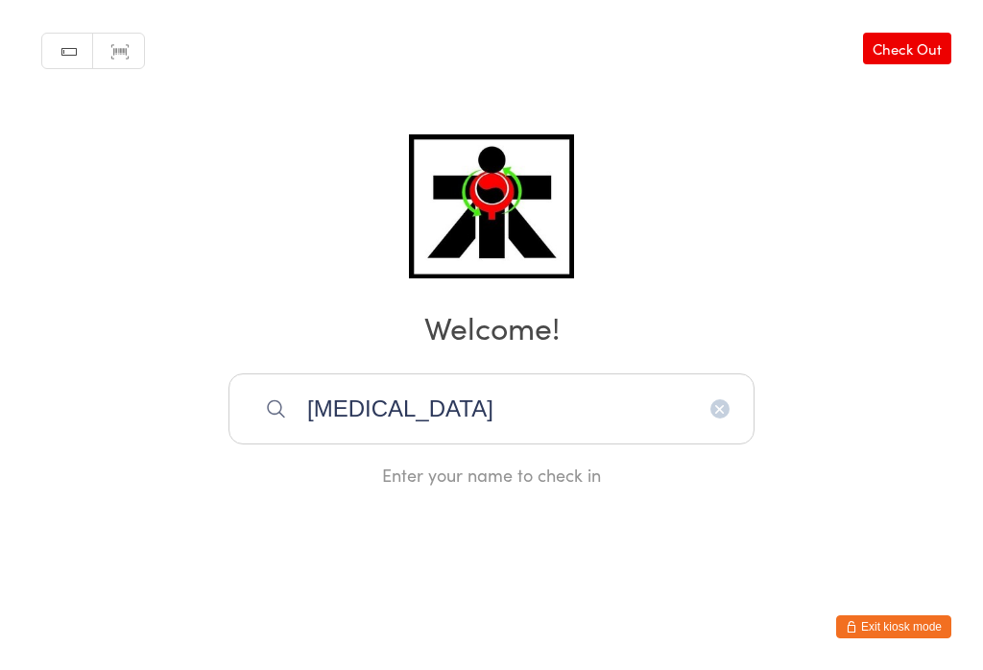
click at [409, 373] on input "Kyra" at bounding box center [492, 408] width 526 height 71
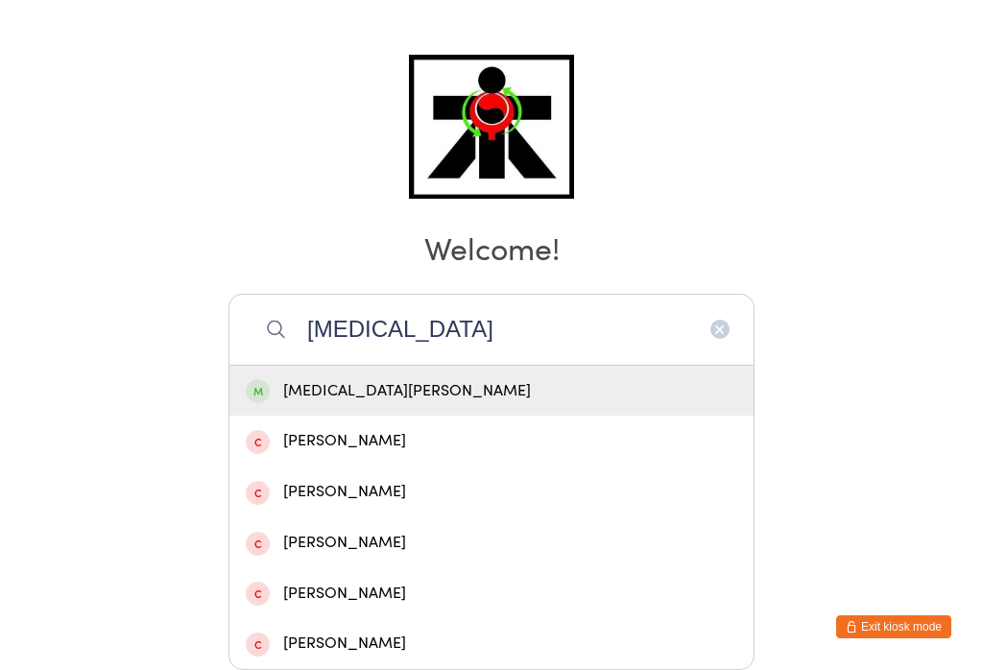
type input "Kyra"
click at [379, 378] on div "Kyra Sharma" at bounding box center [492, 391] width 492 height 26
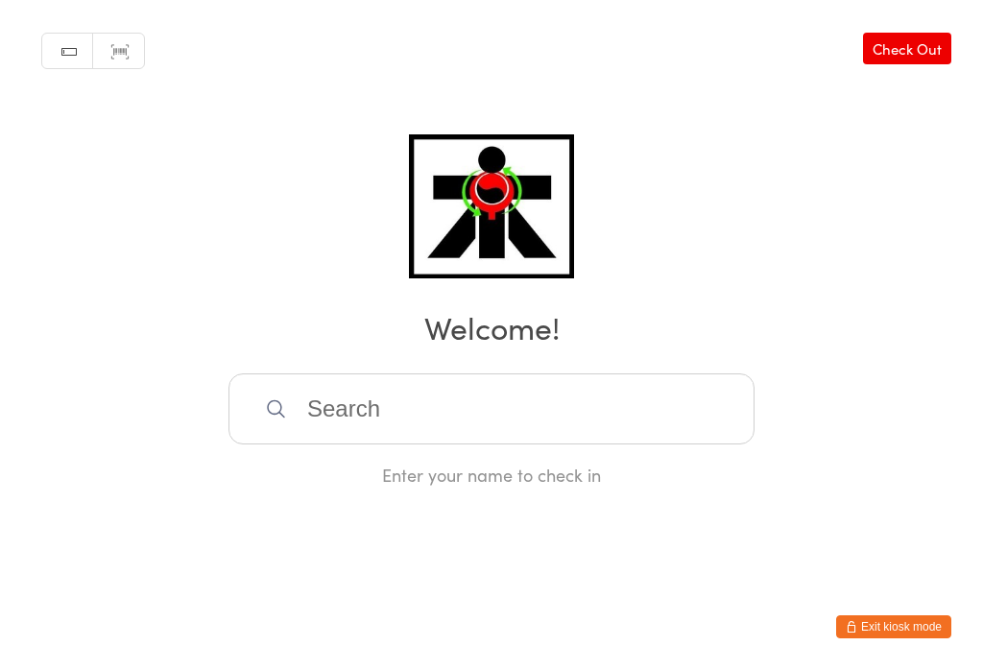
scroll to position [0, 0]
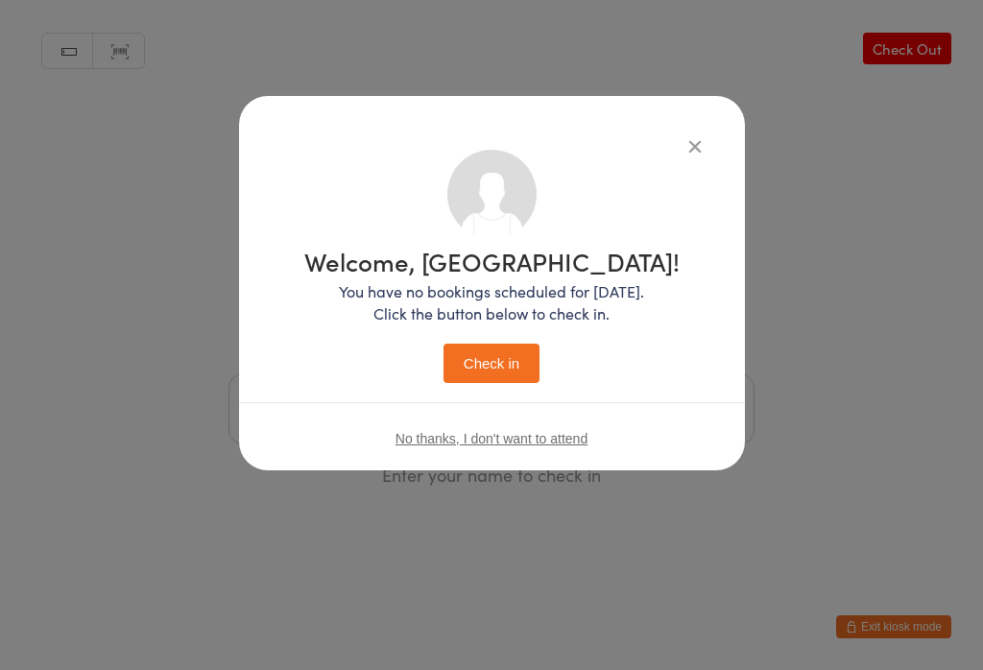
click at [483, 370] on button "Check in" at bounding box center [492, 363] width 96 height 39
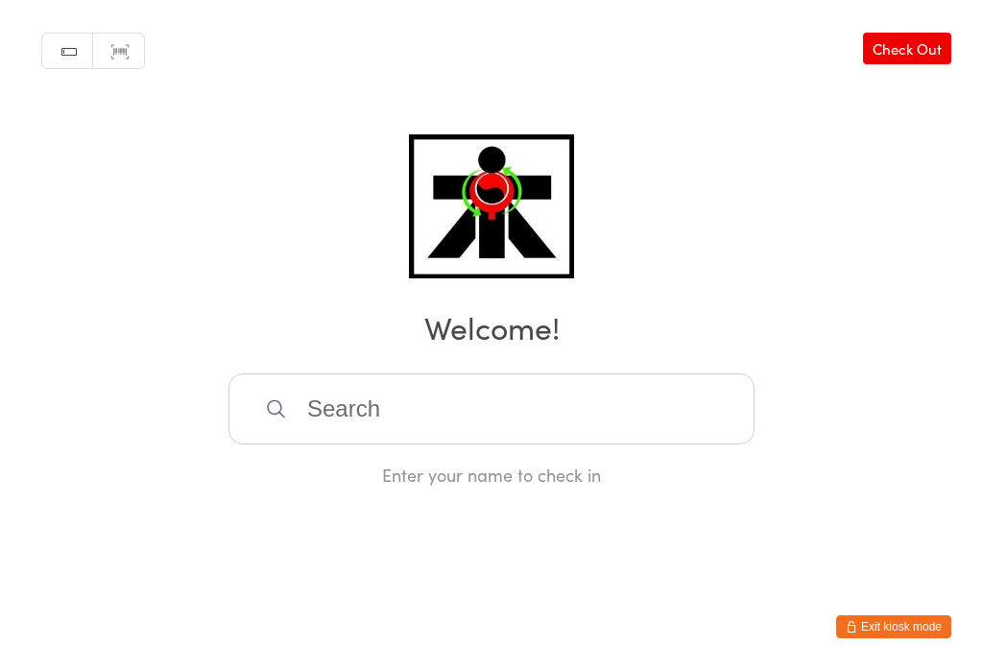
click at [593, 443] on input "search" at bounding box center [492, 408] width 526 height 71
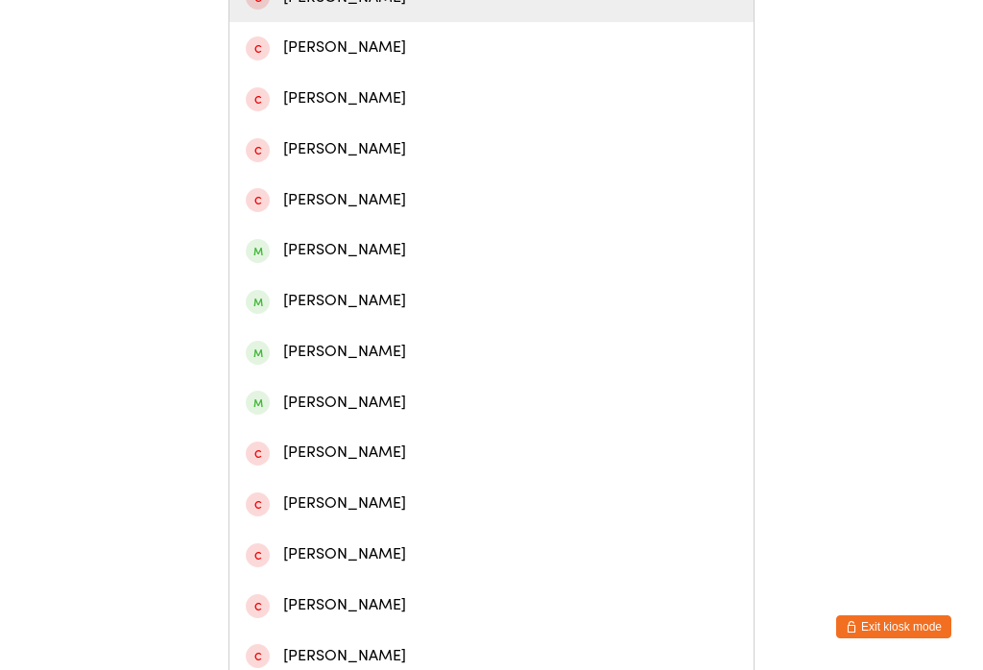
scroll to position [356, 0]
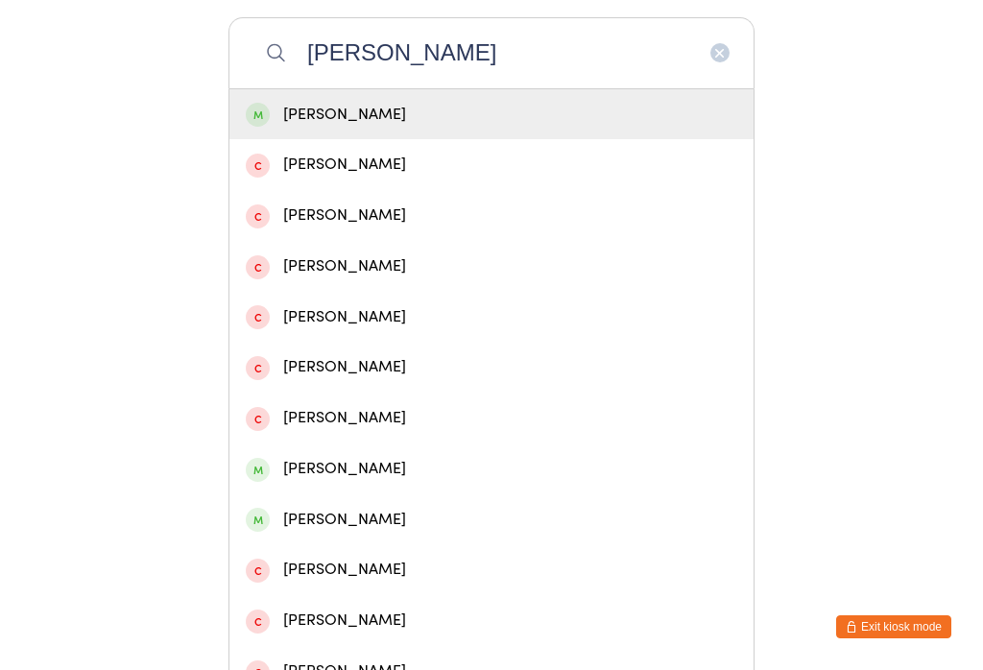
type input "Matthew chong"
click at [404, 140] on div "Matthew Chong" at bounding box center [491, 114] width 524 height 51
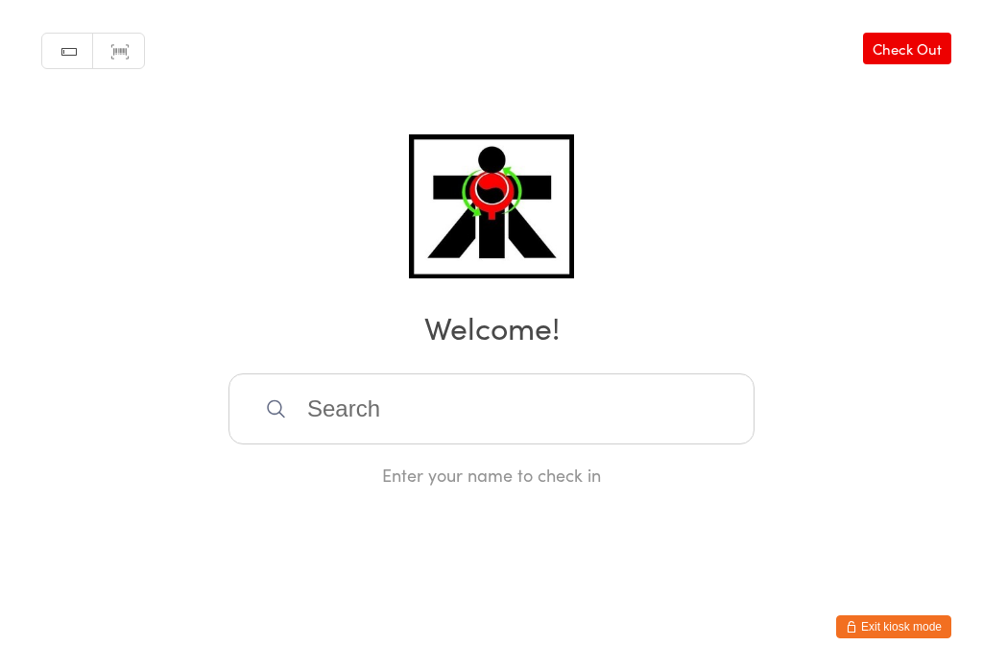
scroll to position [0, 0]
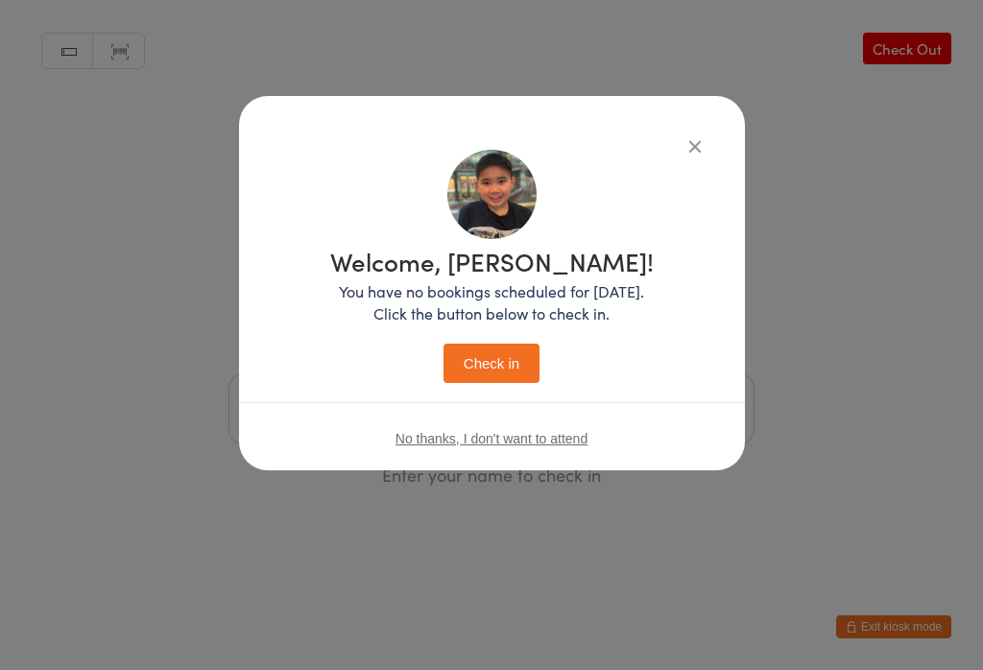
click at [494, 378] on button "Check in" at bounding box center [492, 363] width 96 height 39
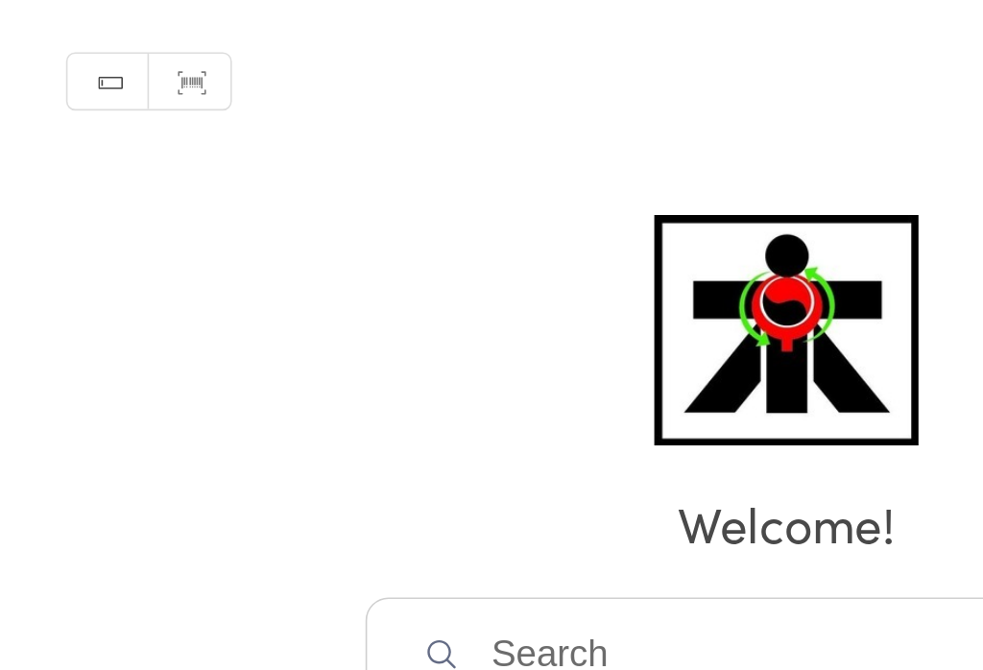
scroll to position [240, 147]
click at [229, 373] on input "search" at bounding box center [492, 408] width 526 height 71
click at [324, 373] on input "search" at bounding box center [492, 408] width 526 height 71
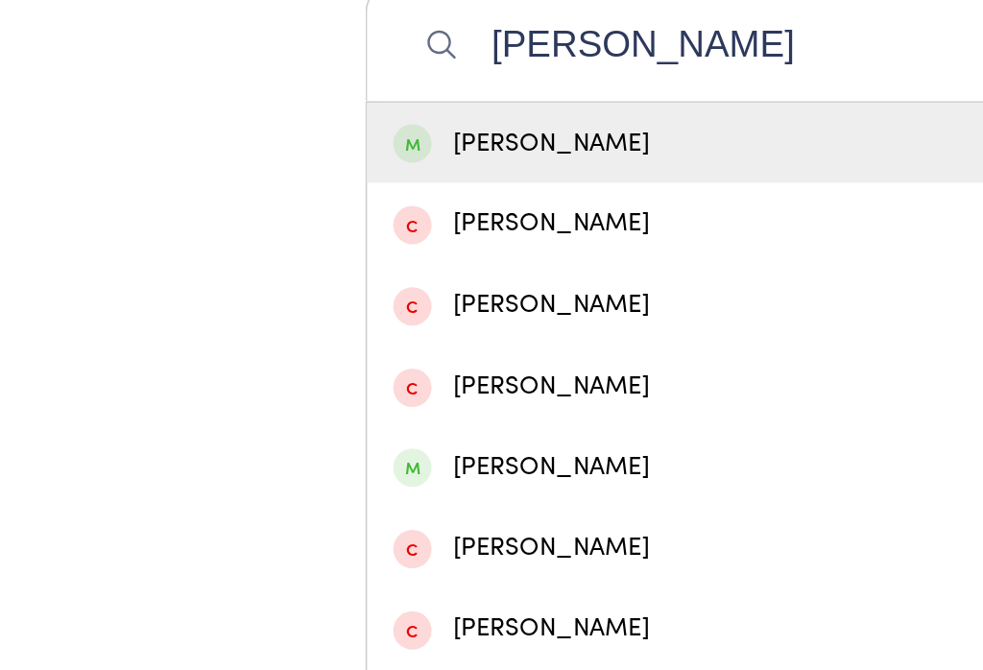
type input "Alexandra"
click at [267, 84] on div "Alexandra Callow" at bounding box center [492, 90] width 492 height 26
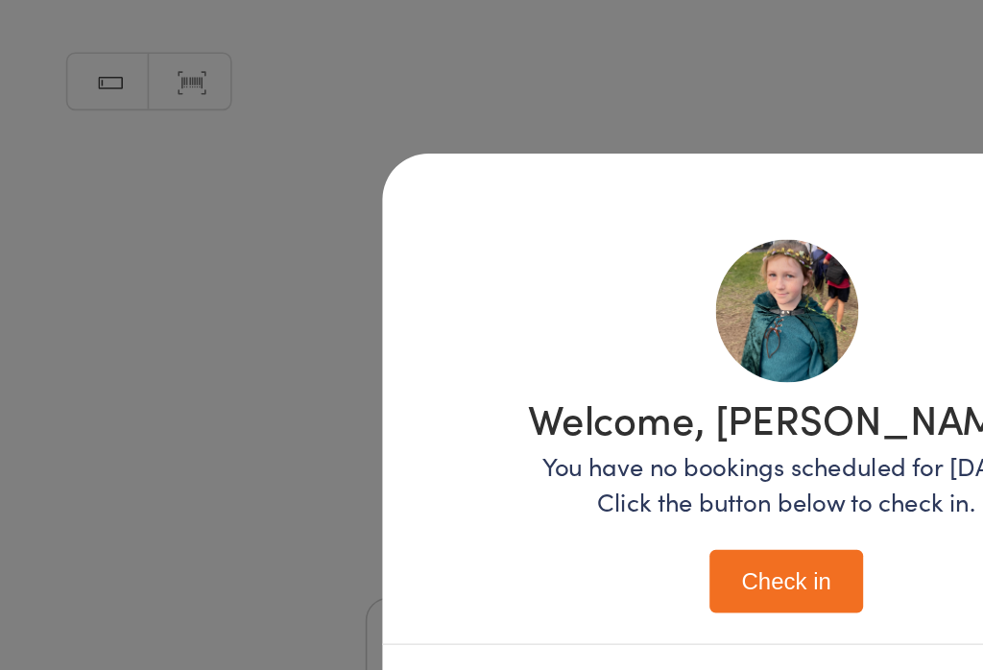
scroll to position [111, 168]
click at [444, 344] on button "Check in" at bounding box center [492, 363] width 96 height 39
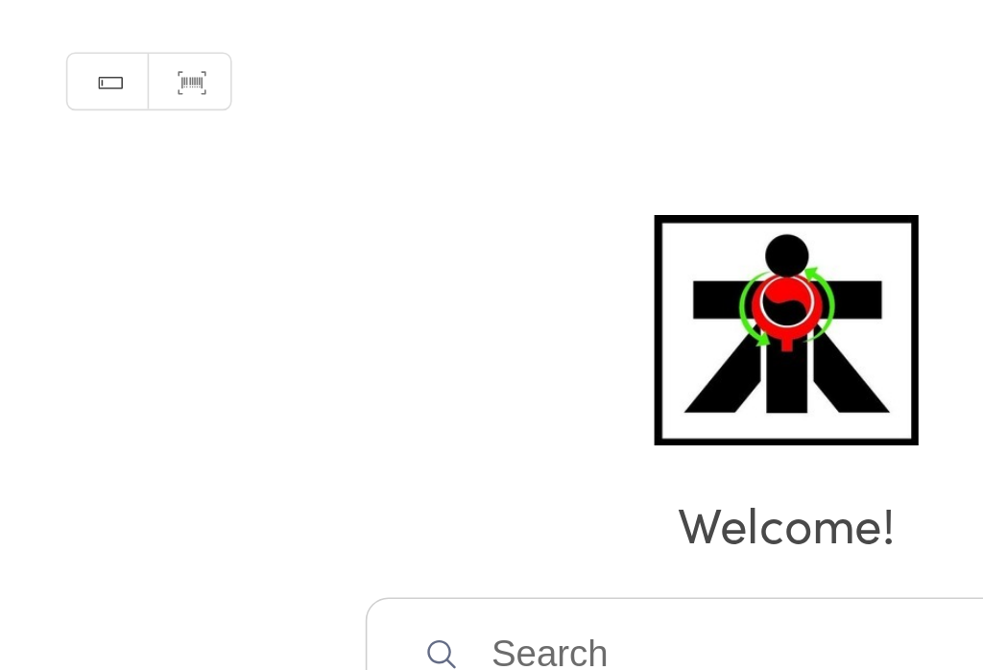
scroll to position [0, 0]
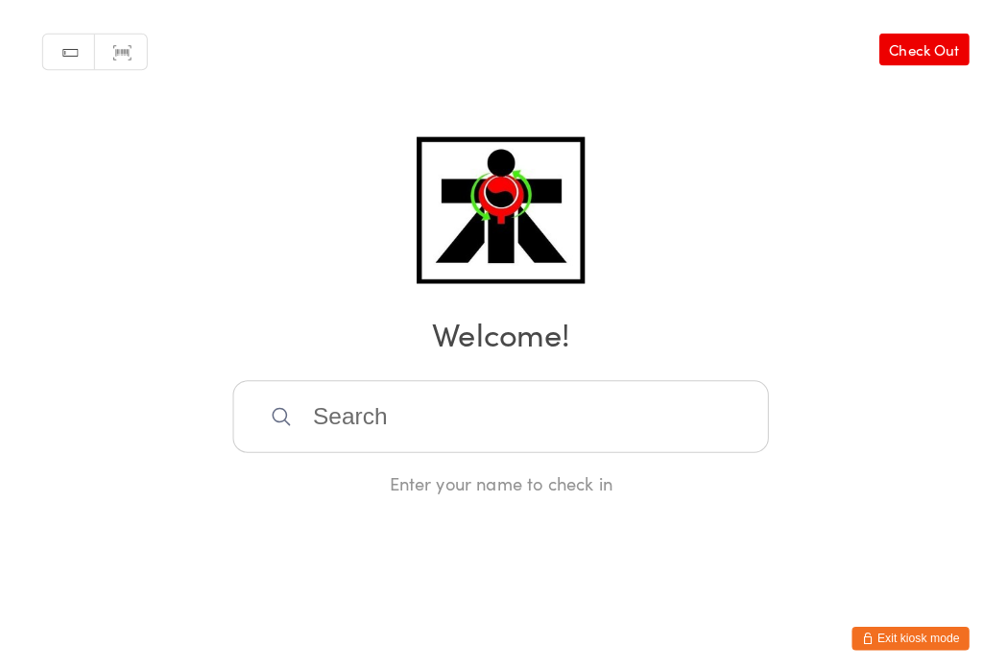
click at [892, 58] on link "Check Out" at bounding box center [907, 49] width 88 height 32
click at [894, 60] on link "Check In" at bounding box center [913, 49] width 77 height 32
click at [503, 415] on input "search" at bounding box center [492, 408] width 526 height 71
click at [935, 33] on link "Check Out" at bounding box center [907, 49] width 88 height 32
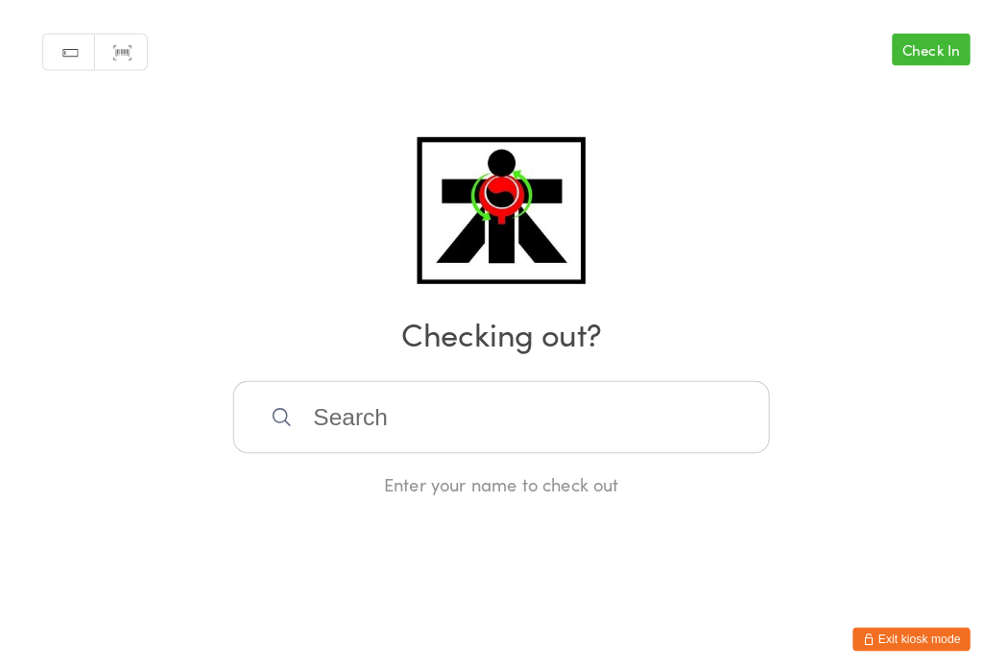
click at [924, 36] on link "Check In" at bounding box center [913, 49] width 77 height 32
click at [912, 39] on link "Check Out" at bounding box center [907, 49] width 88 height 32
click at [551, 423] on input "search" at bounding box center [492, 408] width 526 height 71
type input "Artin"
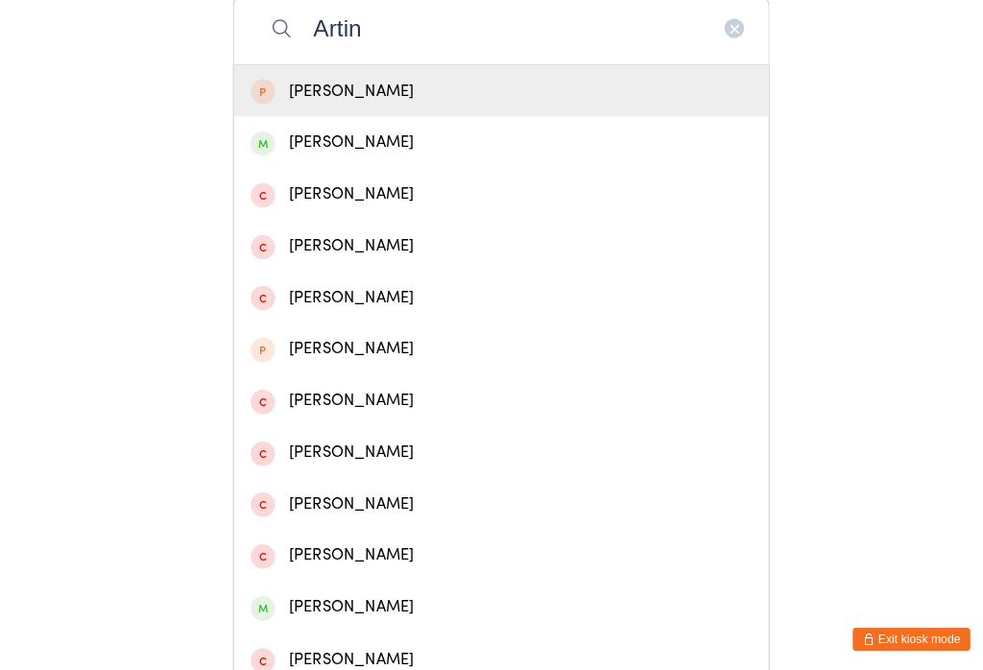
click at [344, 165] on div "Artin Hosseini" at bounding box center [491, 139] width 524 height 51
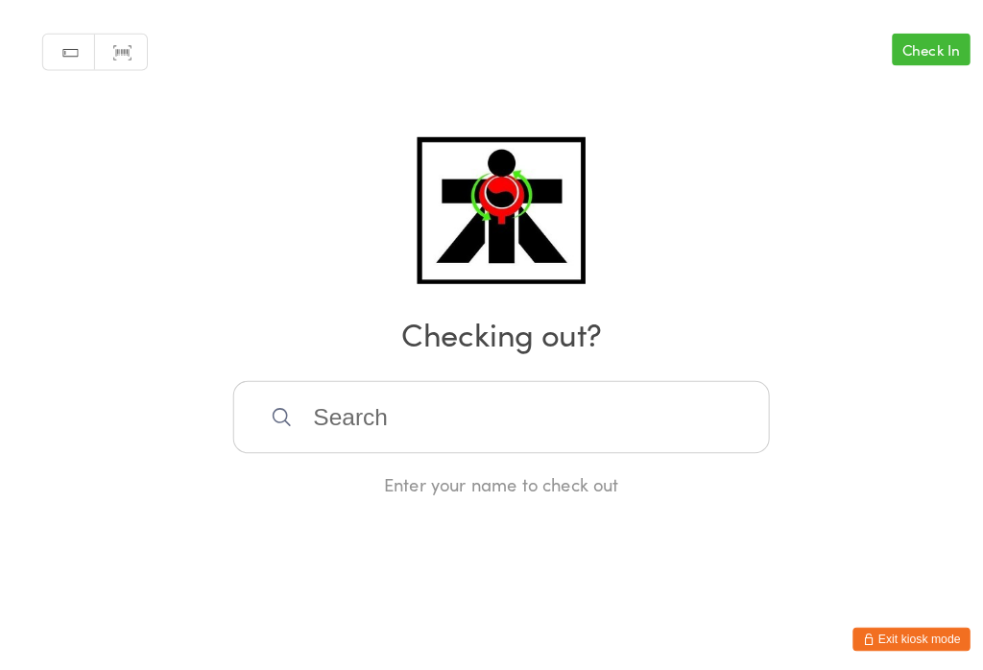
scroll to position [12, 0]
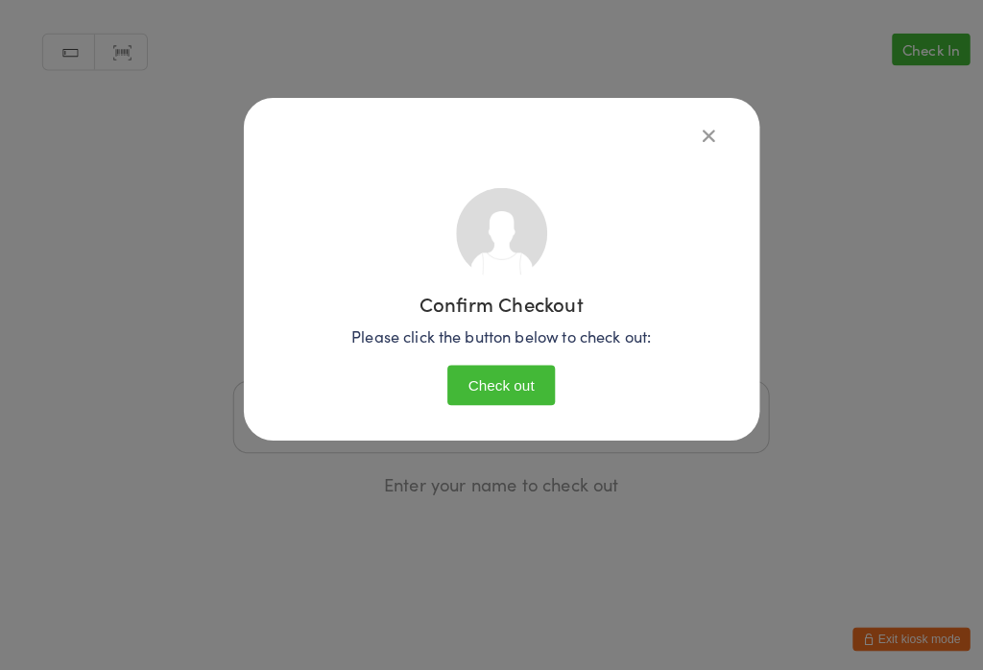
click at [483, 363] on button "Check out" at bounding box center [492, 377] width 106 height 39
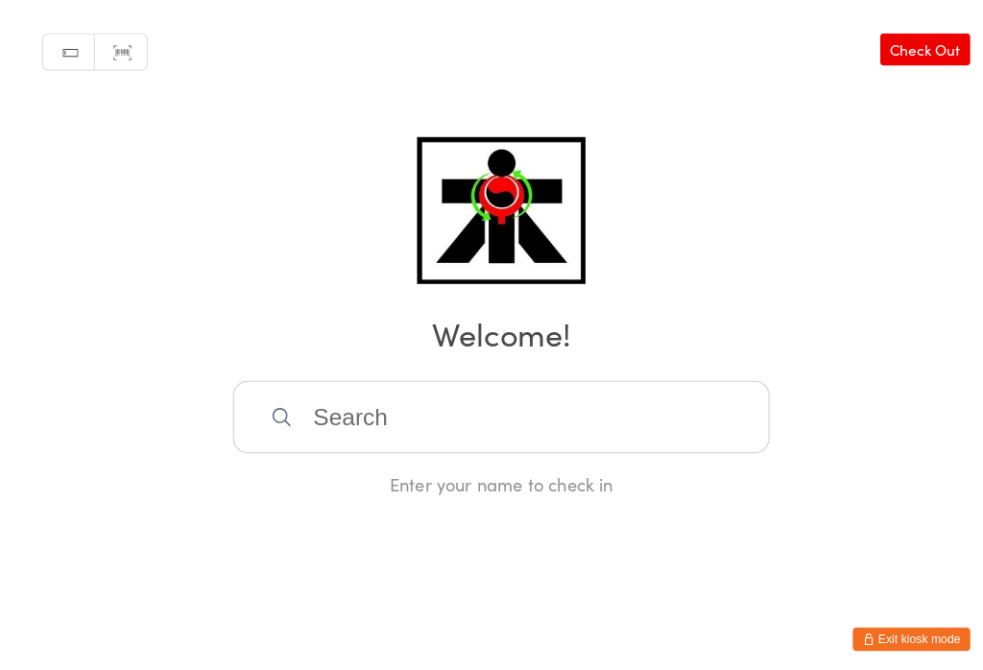
click at [664, 379] on input "search" at bounding box center [492, 408] width 526 height 71
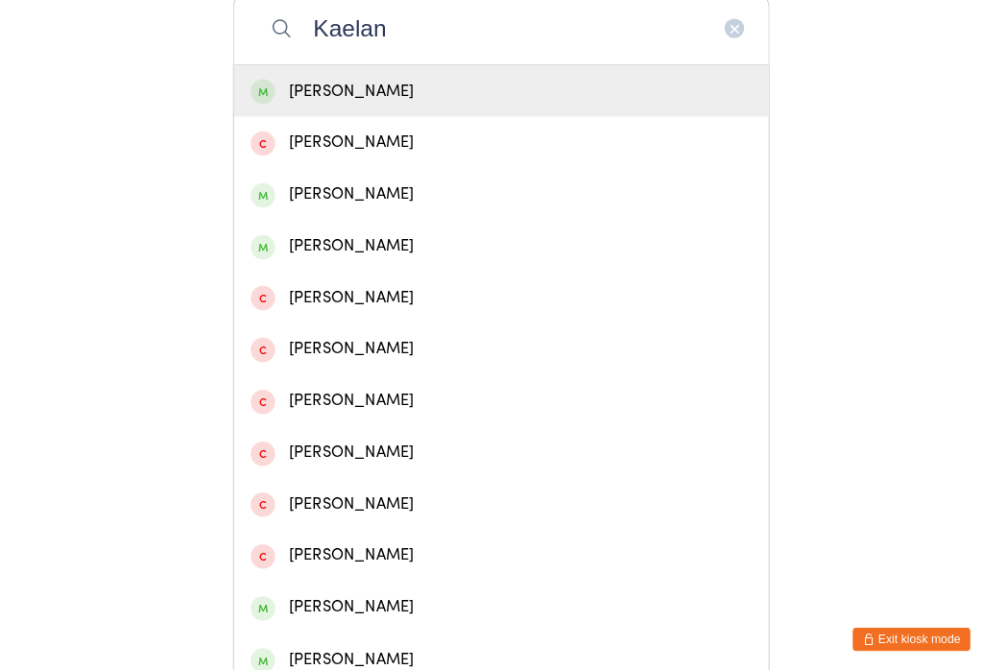
type input "Kaelan"
click at [628, 92] on div "Kaelan Thorp" at bounding box center [492, 90] width 492 height 26
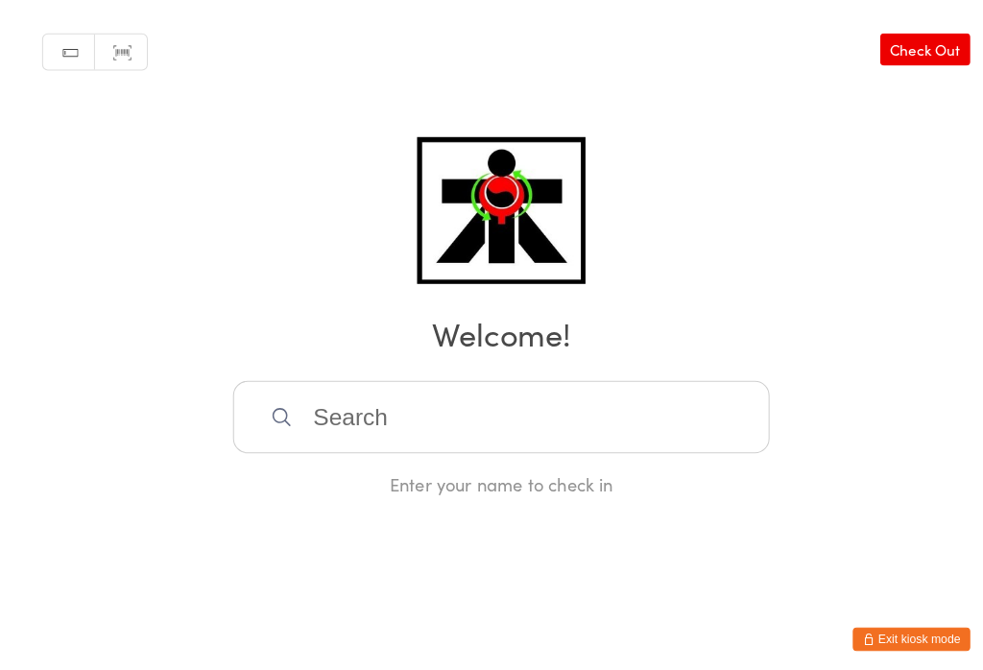
scroll to position [12, 0]
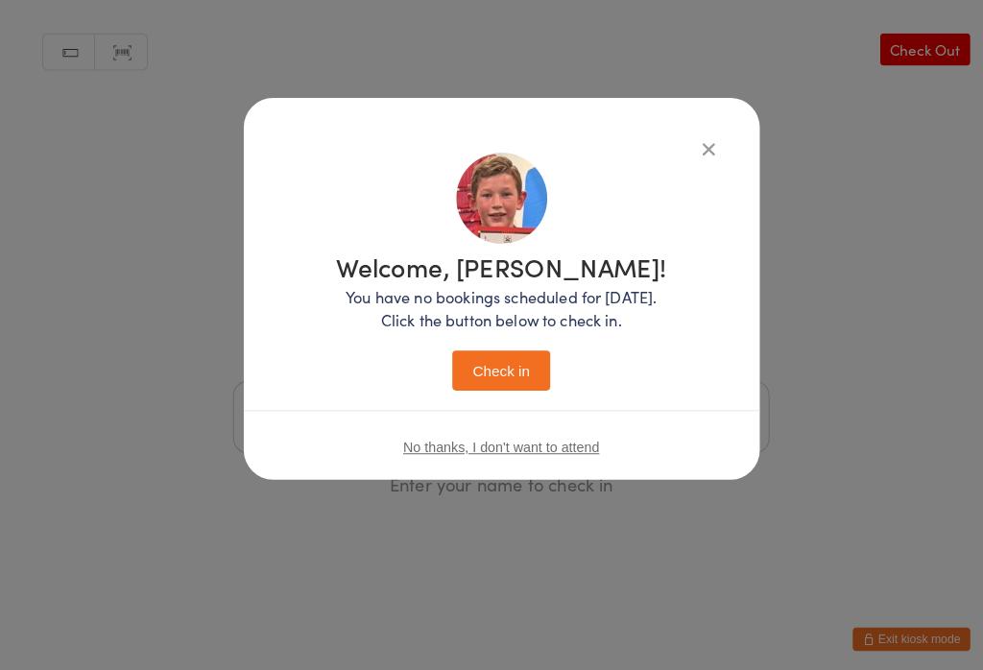
click at [491, 349] on button "Check in" at bounding box center [492, 363] width 96 height 39
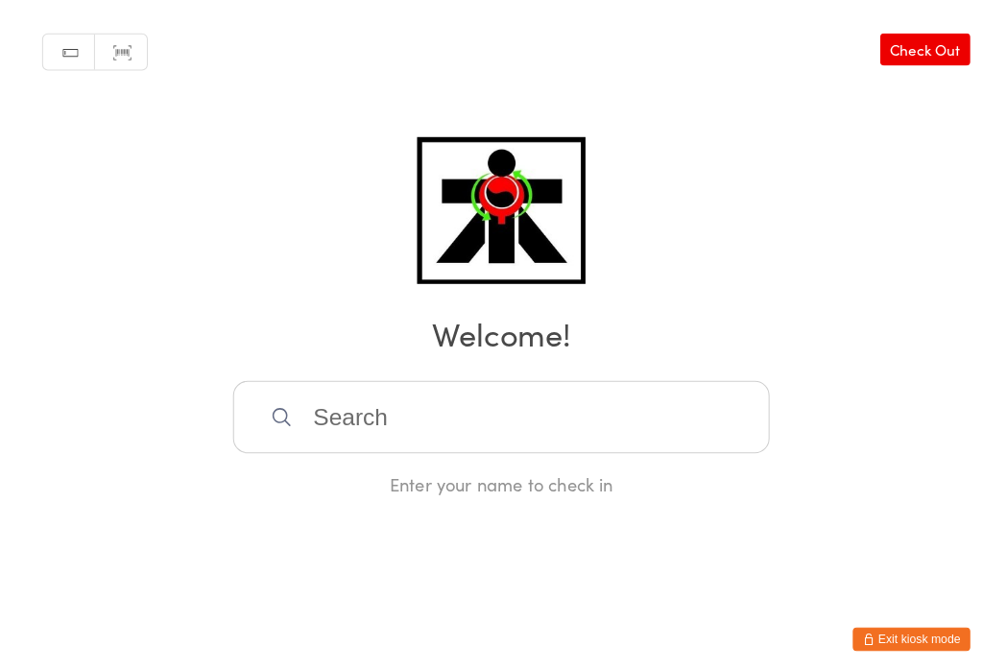
click at [379, 405] on input "search" at bounding box center [492, 408] width 526 height 71
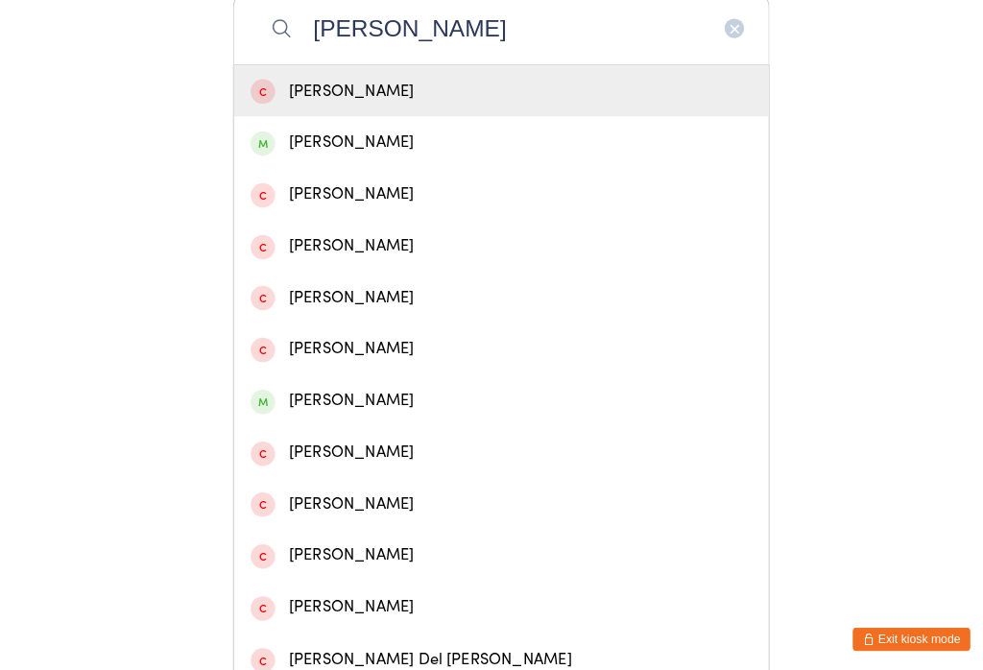
type input "Brandon beard"
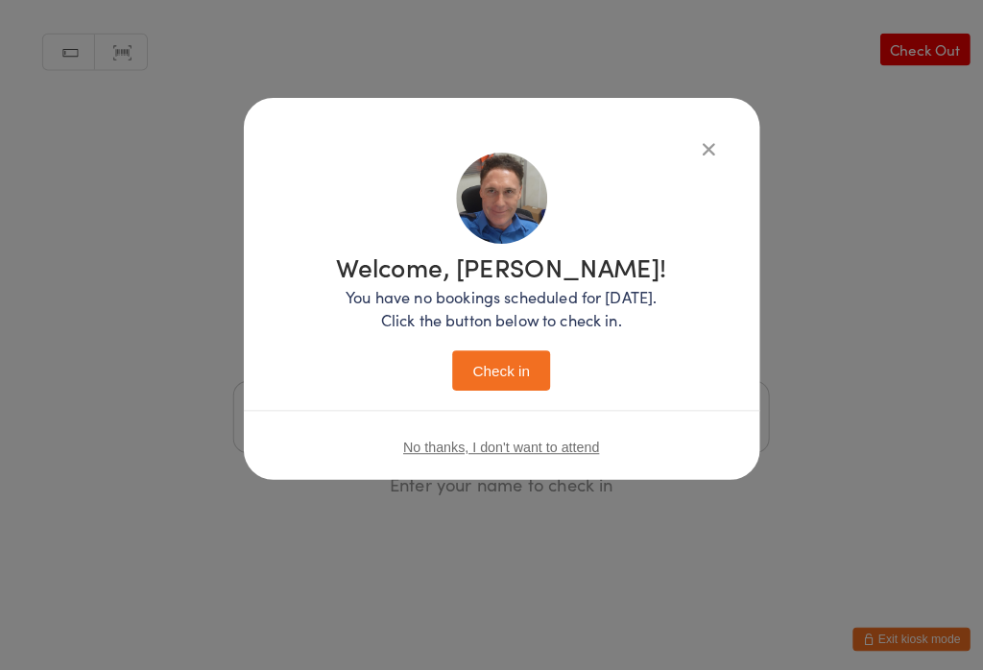
scroll to position [12, 0]
click at [471, 347] on button "Check in" at bounding box center [492, 363] width 96 height 39
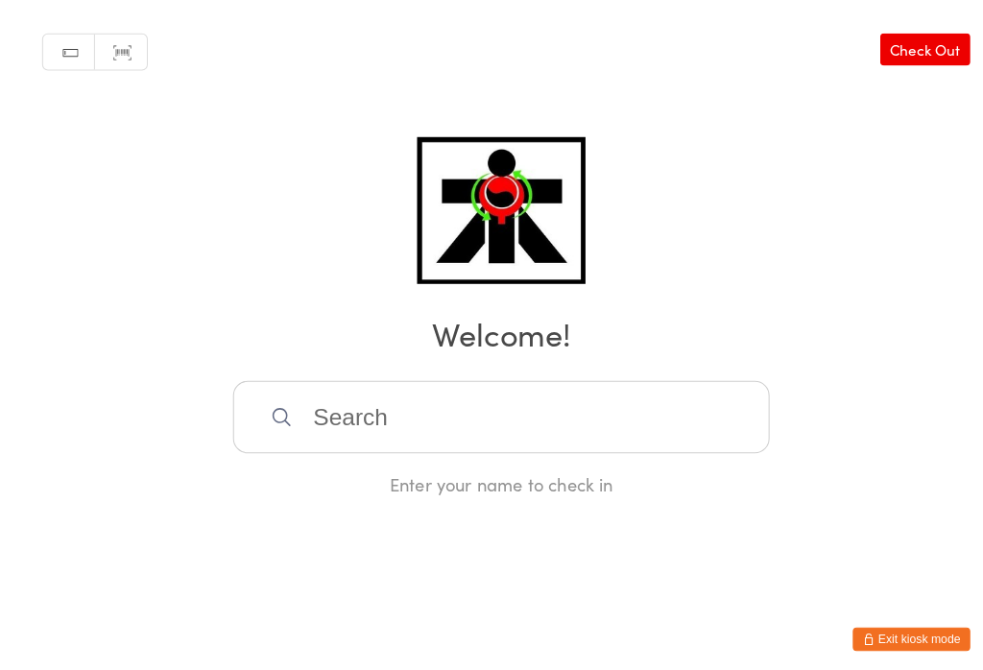
click at [469, 395] on input "search" at bounding box center [492, 408] width 526 height 71
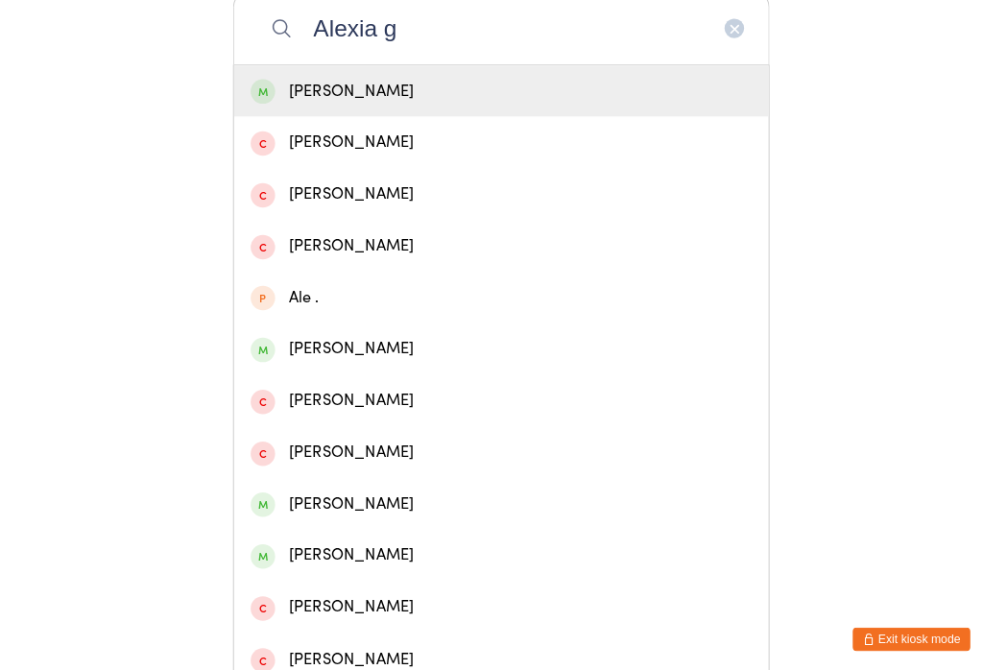
type input "Alexia g"
click at [478, 99] on div "Alexia Georgiou" at bounding box center [492, 90] width 492 height 26
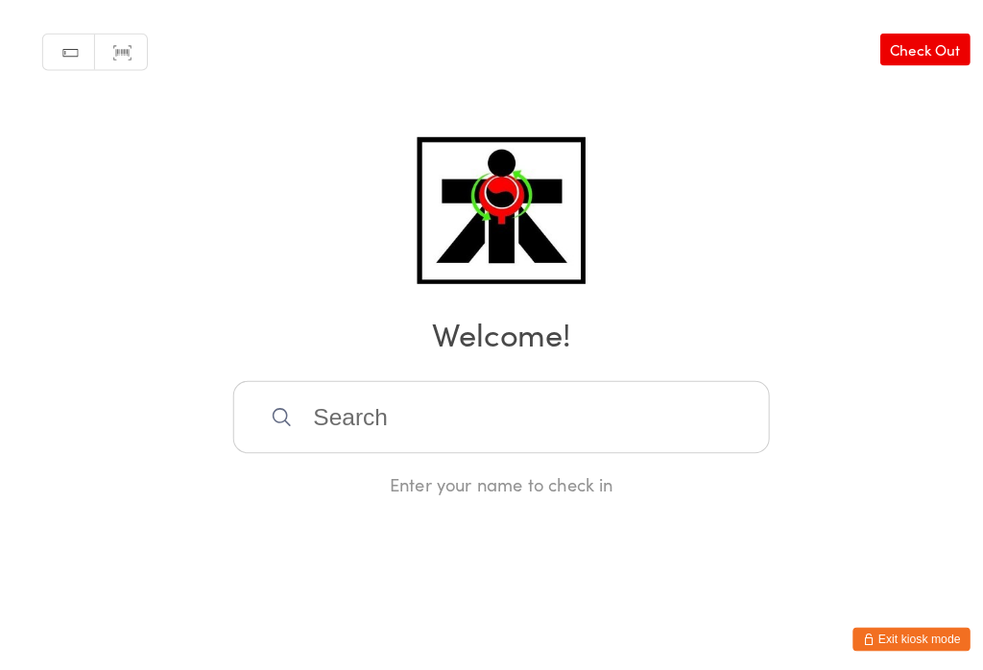
scroll to position [12, 0]
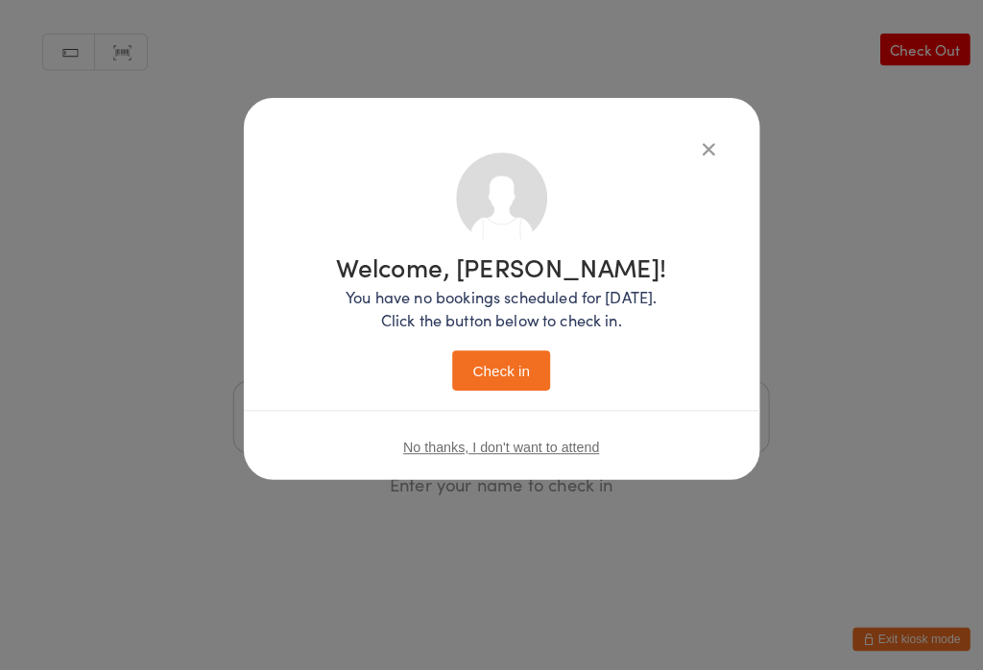
click at [497, 344] on button "Check in" at bounding box center [492, 363] width 96 height 39
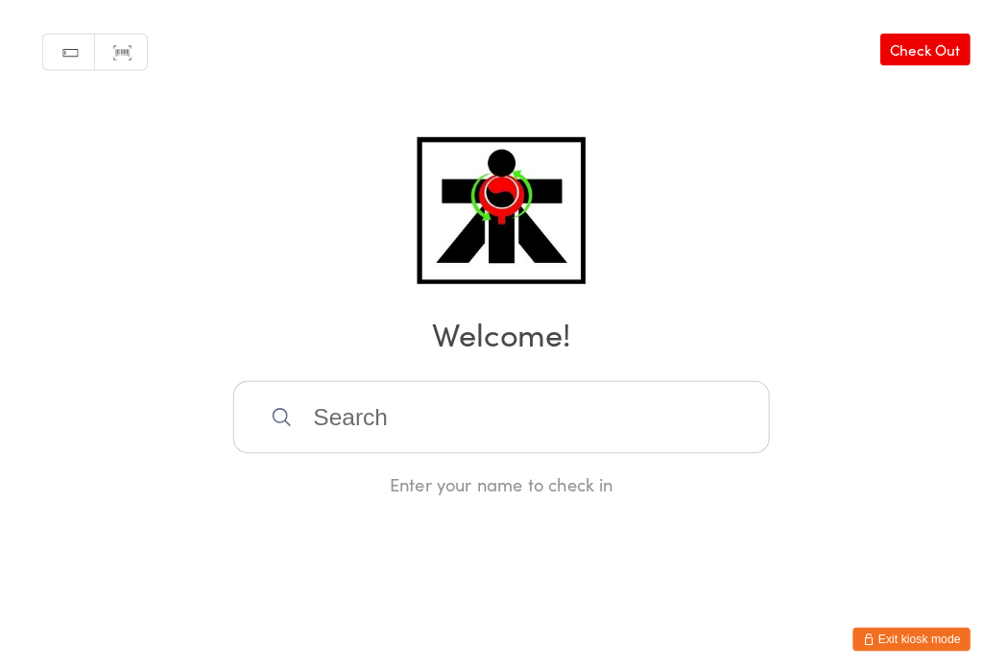
click at [443, 404] on input "search" at bounding box center [492, 408] width 526 height 71
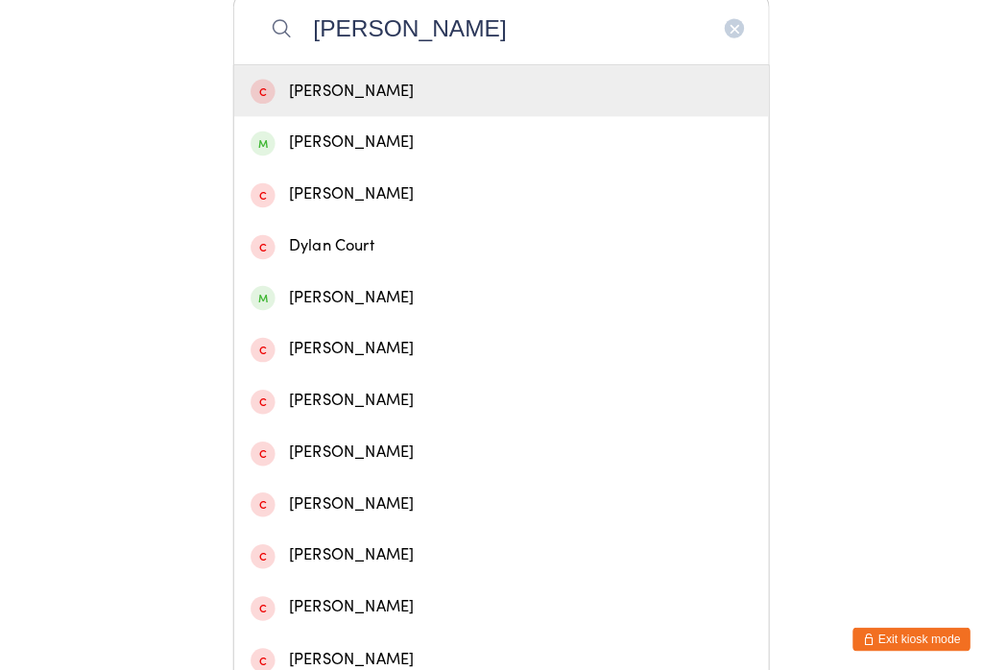
type input "Dylan"
click at [315, 151] on div "Dylan Keen" at bounding box center [492, 140] width 492 height 26
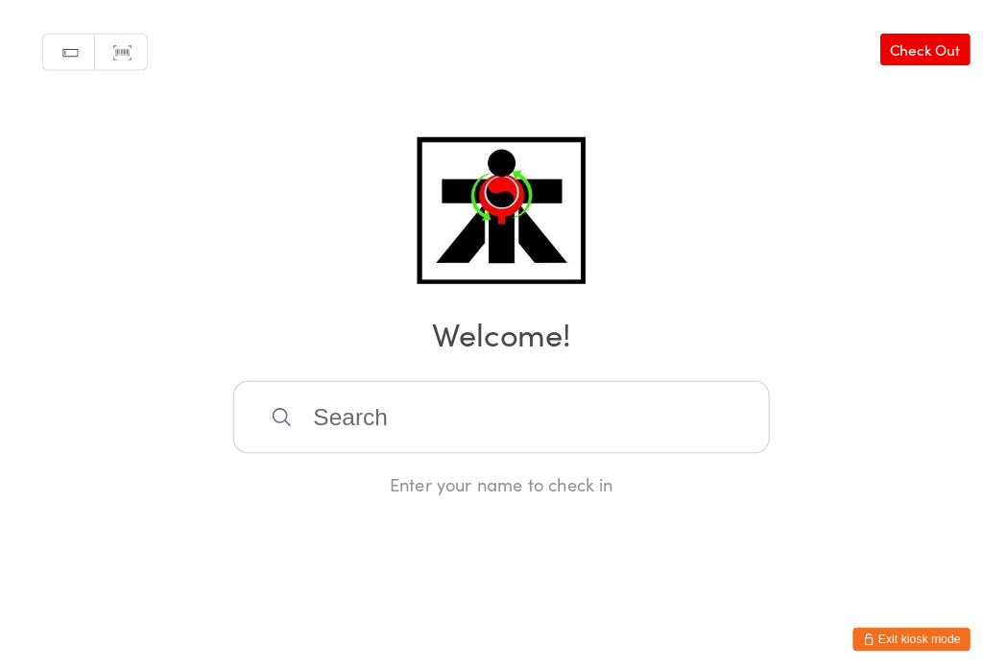
scroll to position [12, 0]
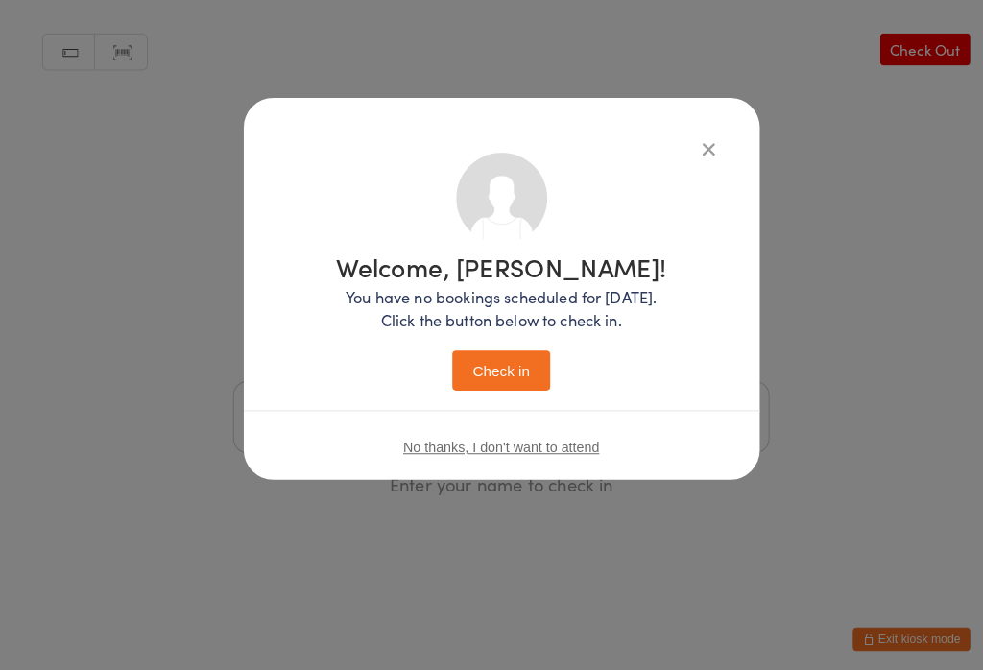
click at [482, 361] on button "Check in" at bounding box center [492, 363] width 96 height 39
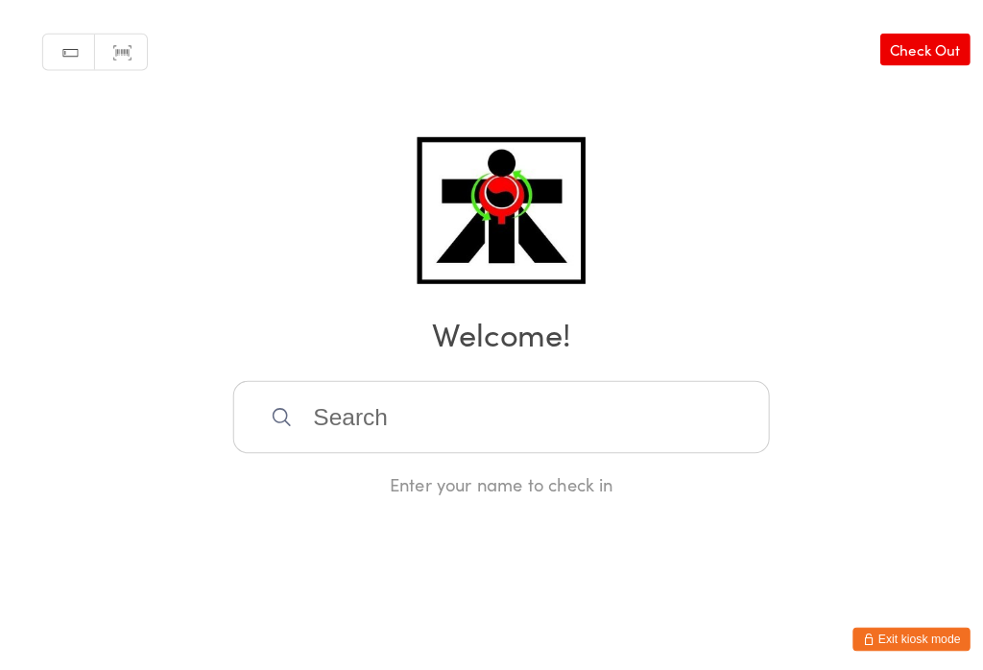
click at [355, 407] on input "search" at bounding box center [492, 408] width 526 height 71
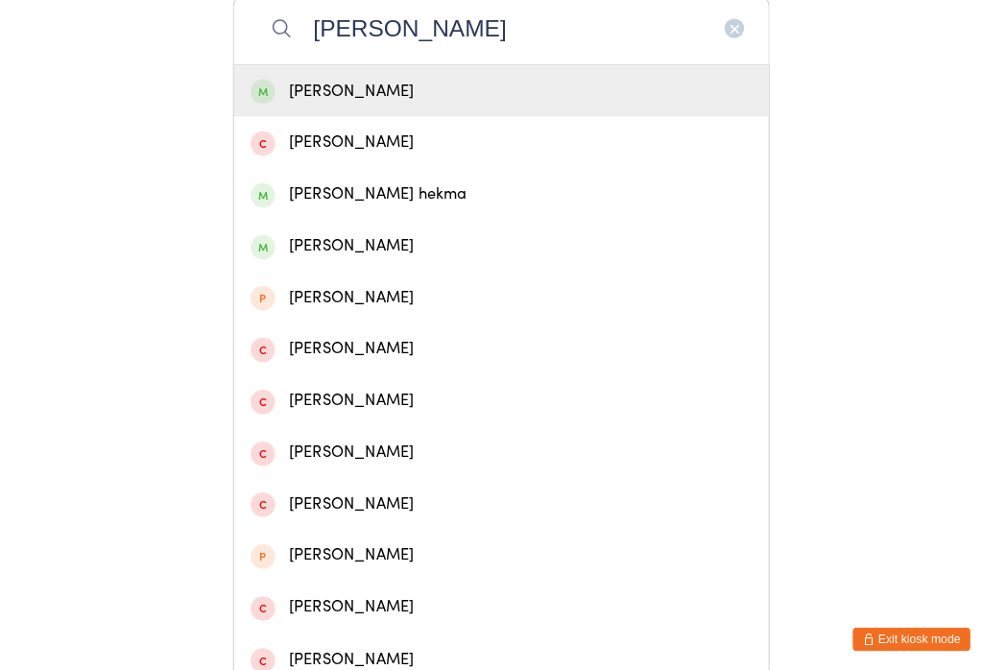
type input "Sara"
click at [315, 102] on div "Sara Wright" at bounding box center [492, 90] width 492 height 26
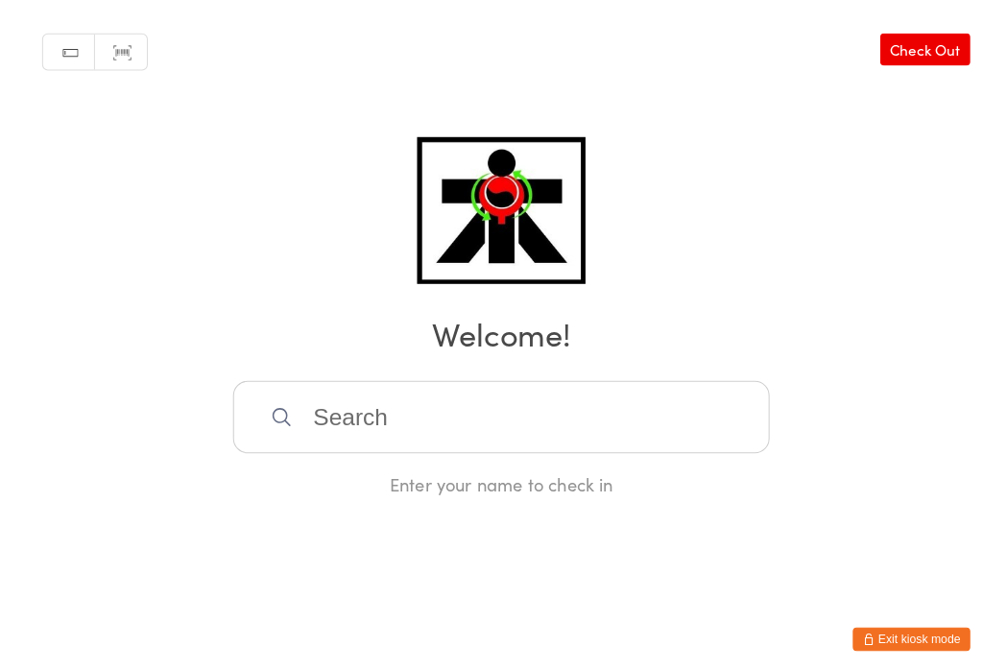
scroll to position [12, 0]
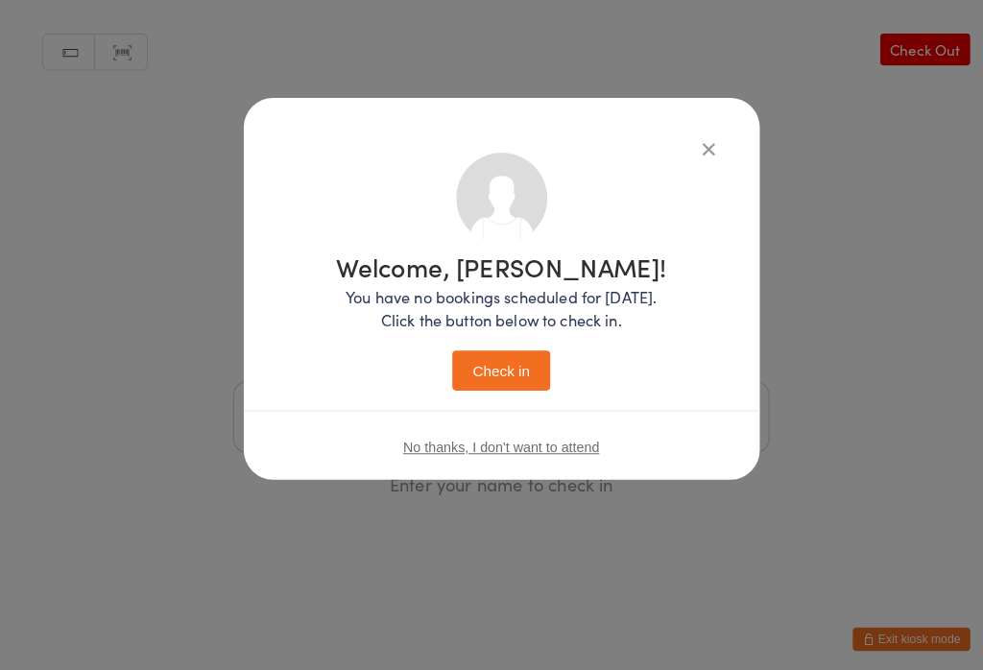
click at [493, 350] on button "Check in" at bounding box center [492, 363] width 96 height 39
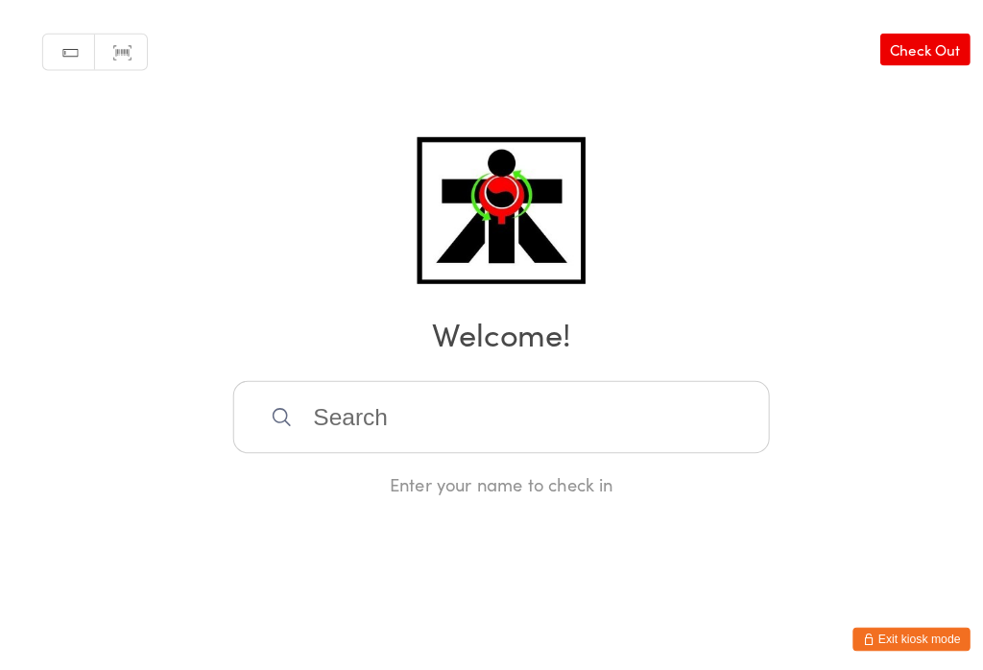
click at [525, 400] on input "search" at bounding box center [492, 408] width 526 height 71
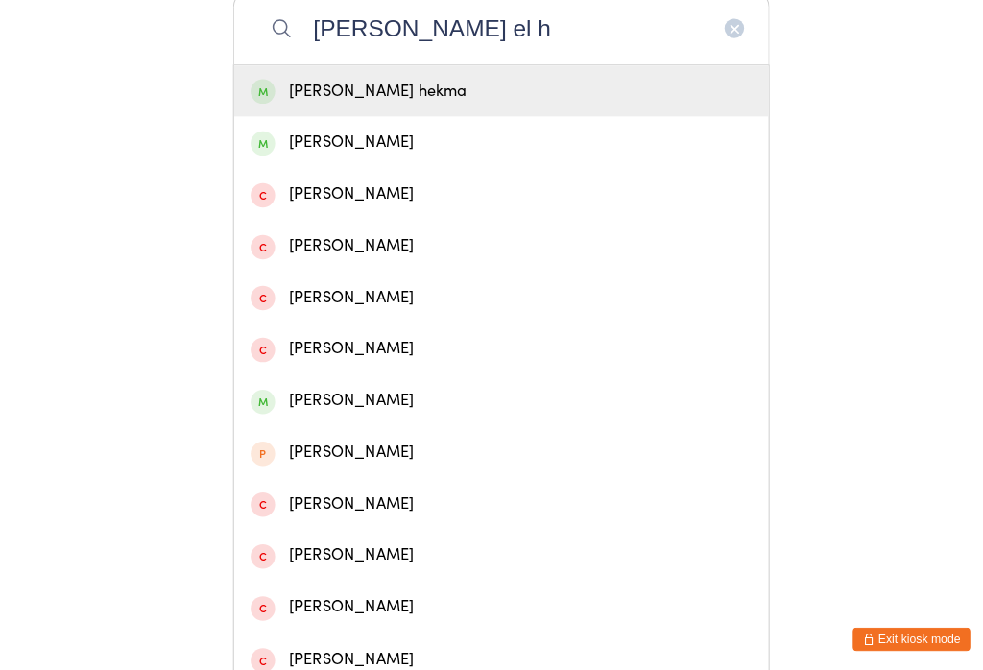
type input "Sara el h"
click at [553, 93] on div "Sara El hekma" at bounding box center [492, 90] width 492 height 26
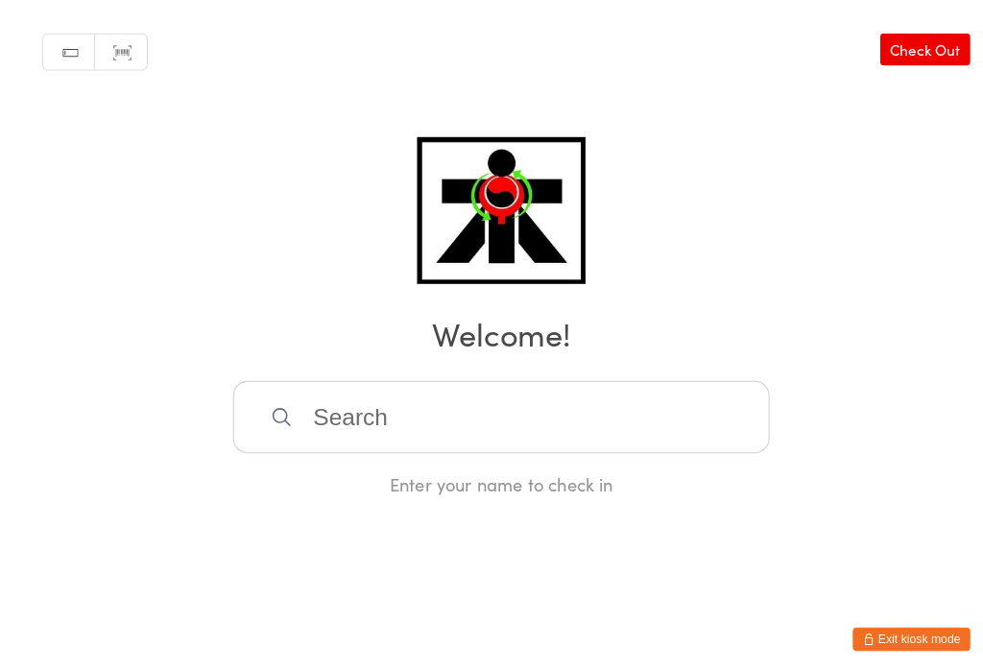
scroll to position [12, 0]
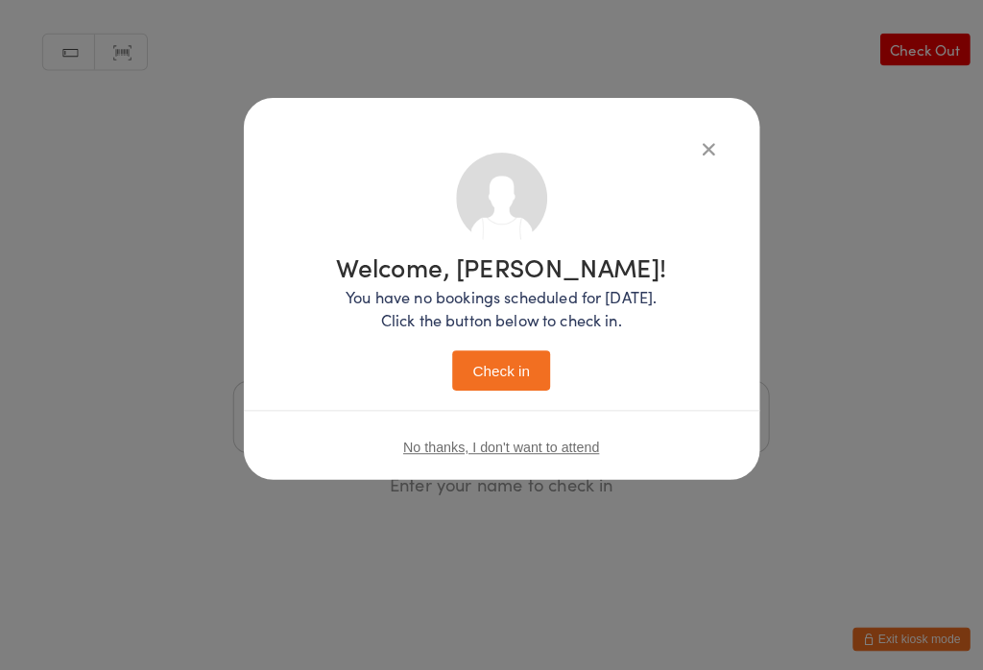
click at [510, 363] on button "Check in" at bounding box center [492, 363] width 96 height 39
